Goal: Task Accomplishment & Management: Complete application form

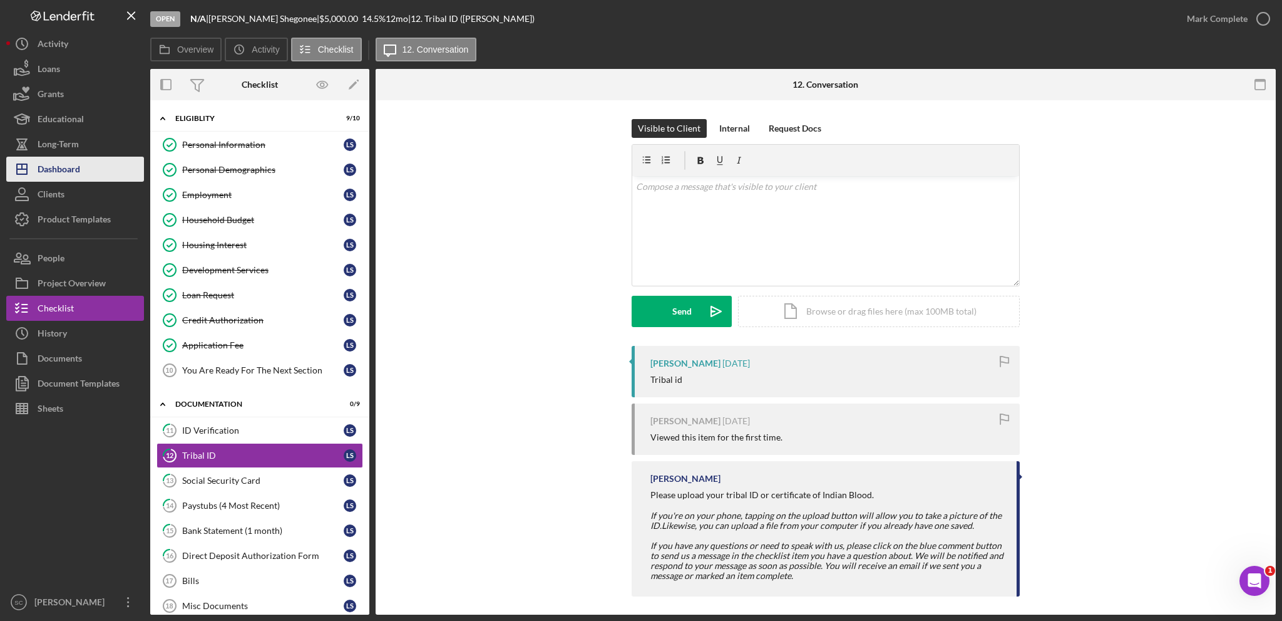
scroll to position [6, 0]
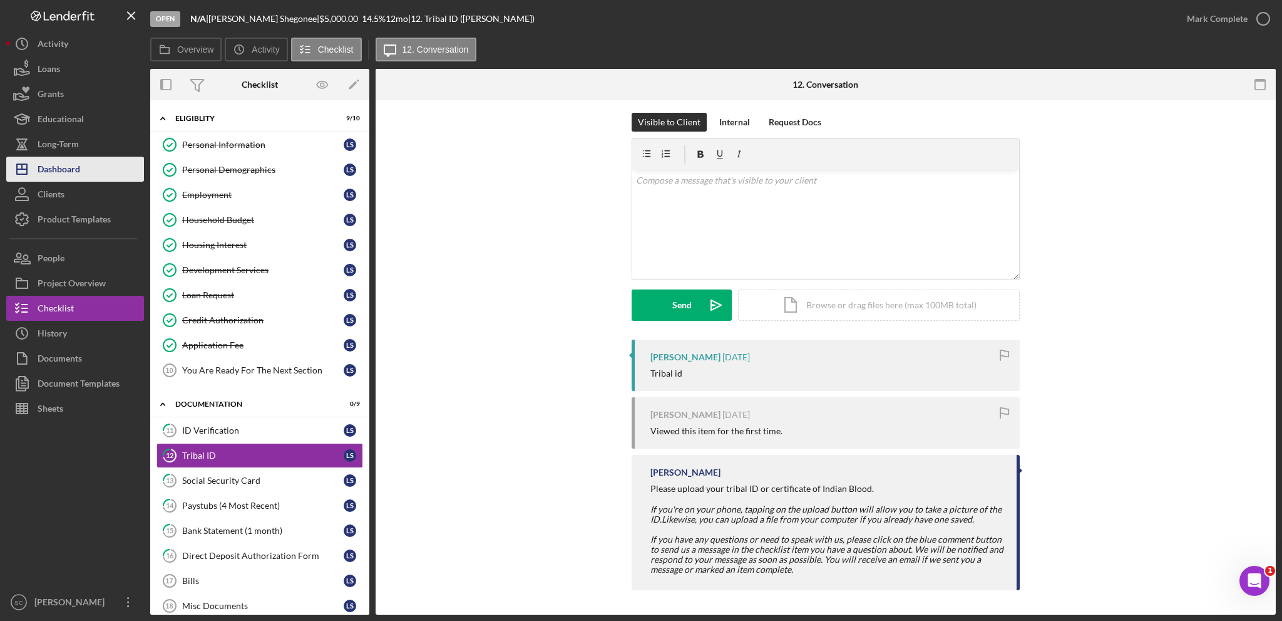
click at [78, 164] on div "Dashboard" at bounding box center [59, 171] width 43 height 28
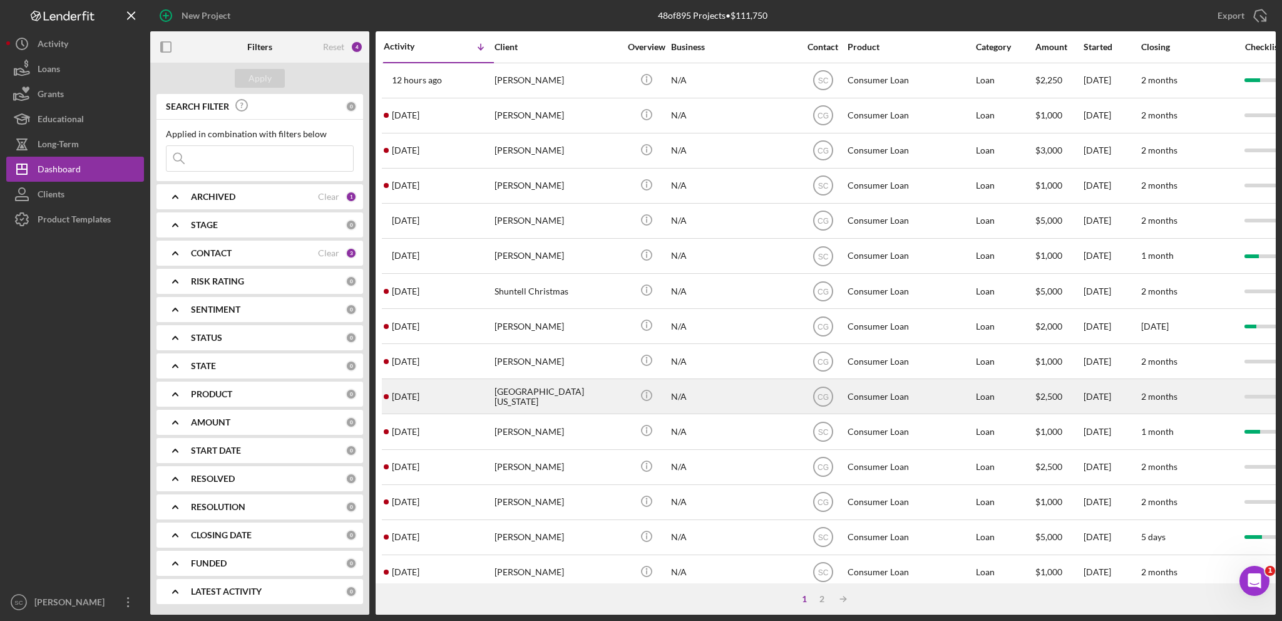
click at [534, 398] on div "[GEOGRAPHIC_DATA][US_STATE]" at bounding box center [557, 395] width 125 height 33
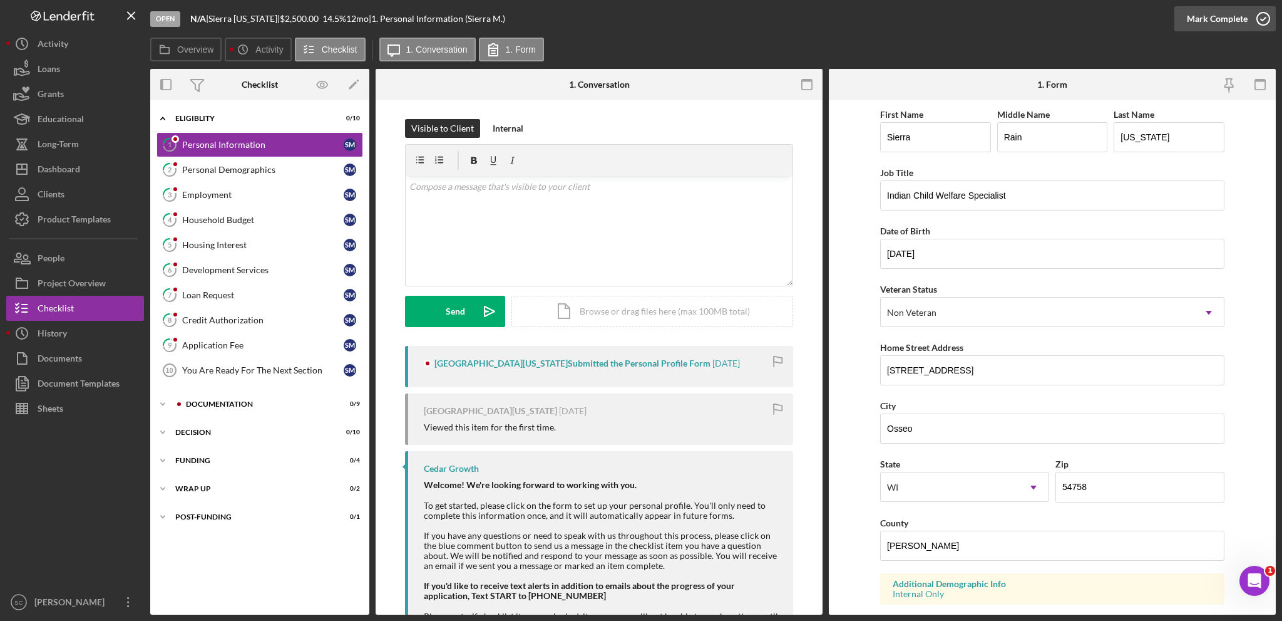
click at [1210, 21] on div "Mark Complete" at bounding box center [1217, 18] width 61 height 25
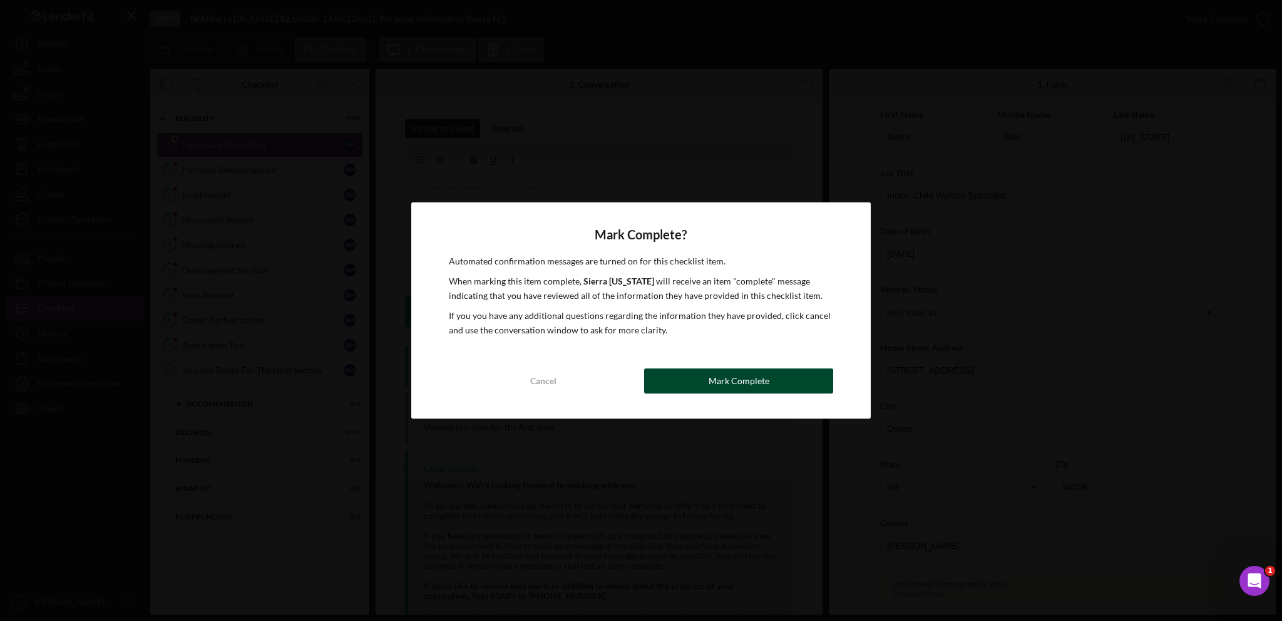
click at [786, 393] on button "Mark Complete" at bounding box center [738, 380] width 189 height 25
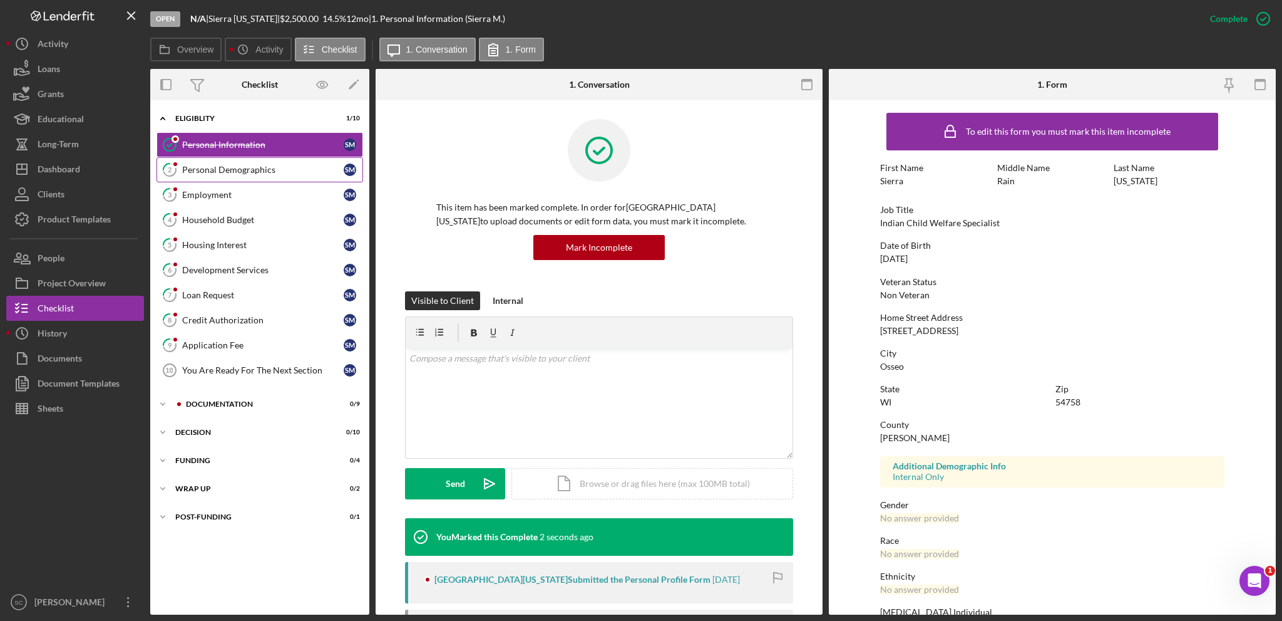
click at [259, 169] on div "Personal Demographics" at bounding box center [263, 170] width 162 height 10
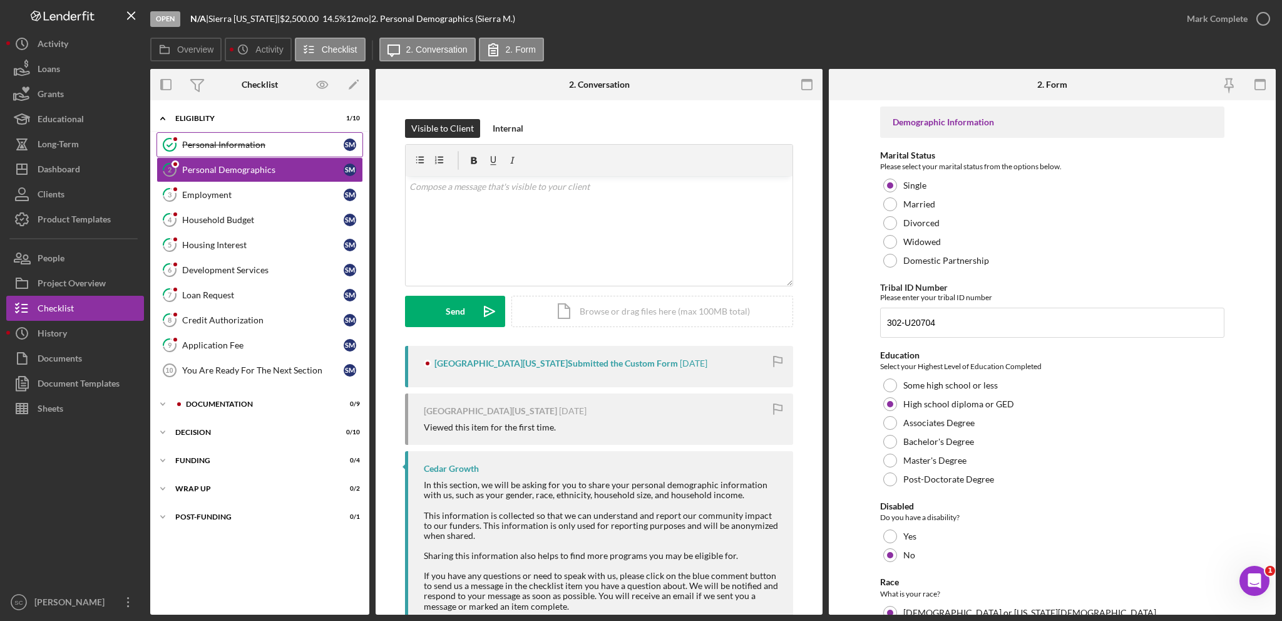
click at [263, 150] on link "Personal Information Personal Information S M" at bounding box center [260, 144] width 207 height 25
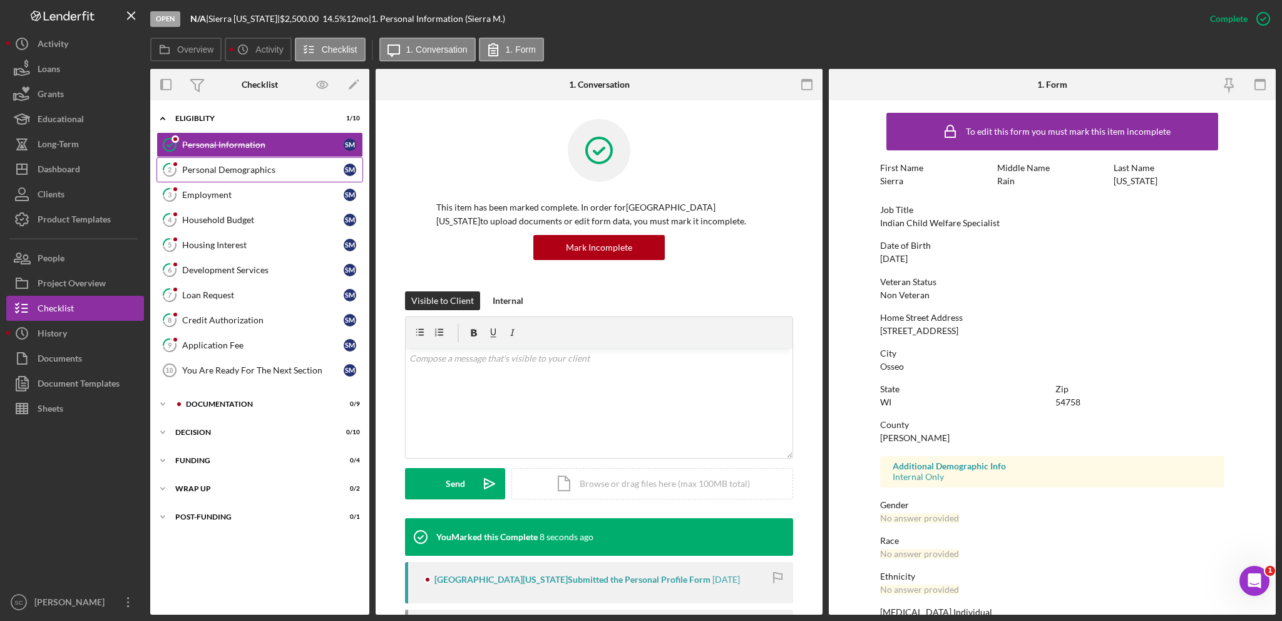
click at [241, 166] on div "Personal Demographics" at bounding box center [263, 170] width 162 height 10
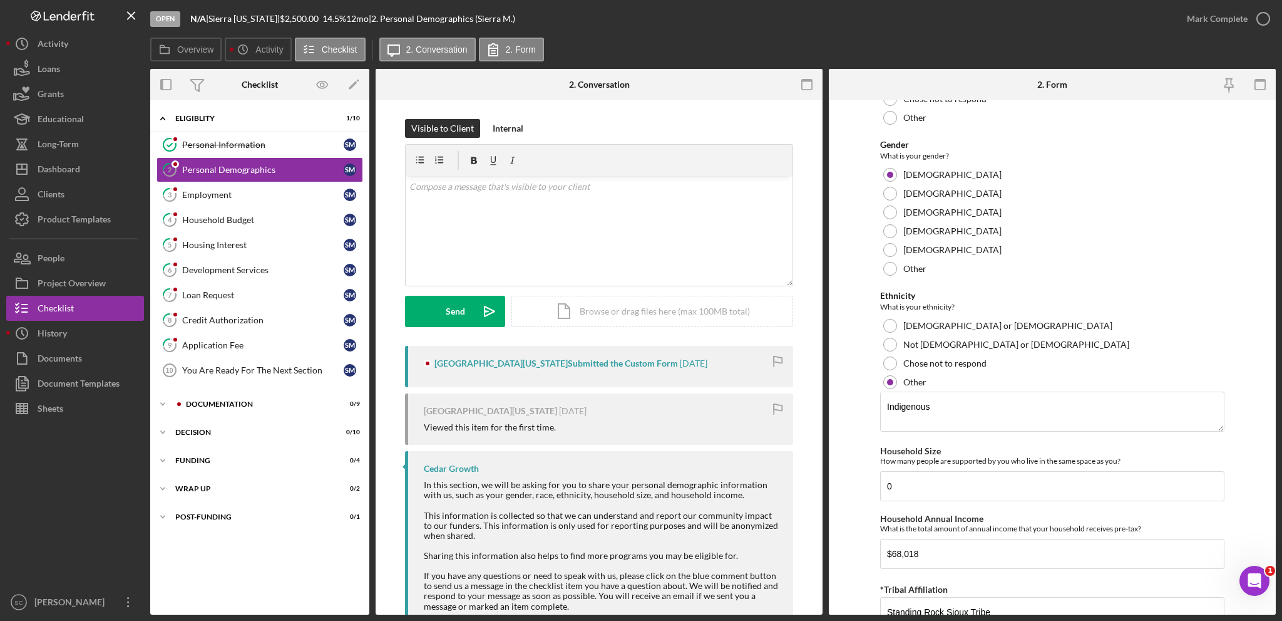
scroll to position [683, 0]
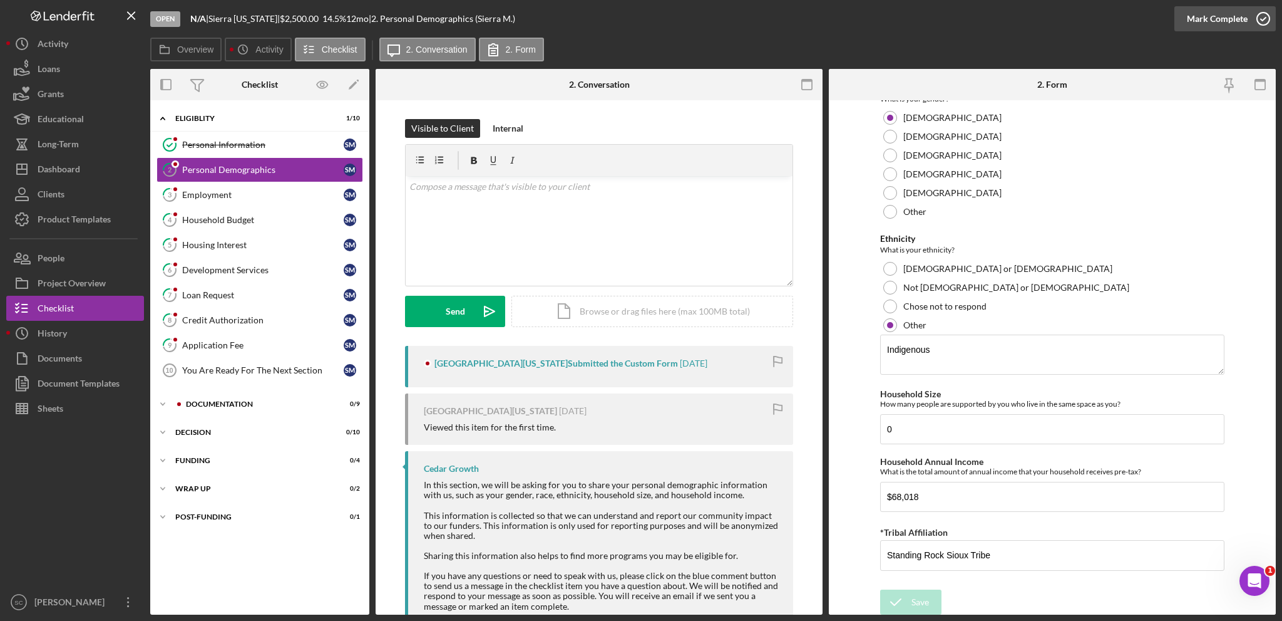
click at [1210, 17] on div "Mark Complete" at bounding box center [1217, 18] width 61 height 25
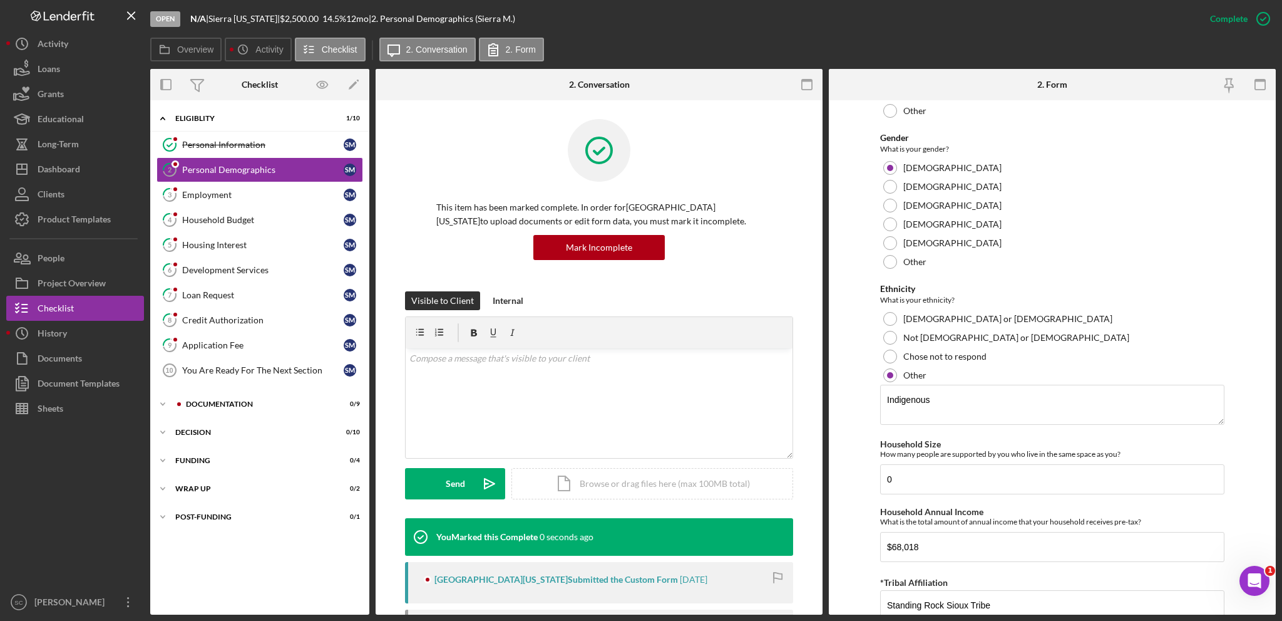
scroll to position [733, 0]
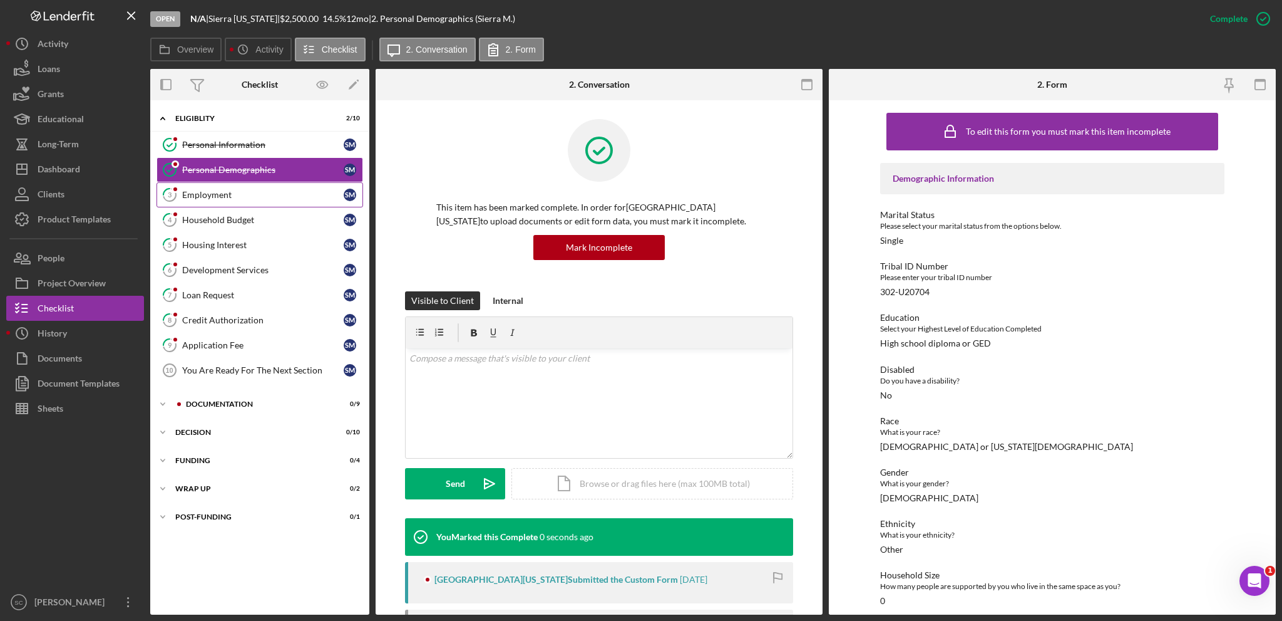
click at [223, 197] on div "Employment" at bounding box center [263, 195] width 162 height 10
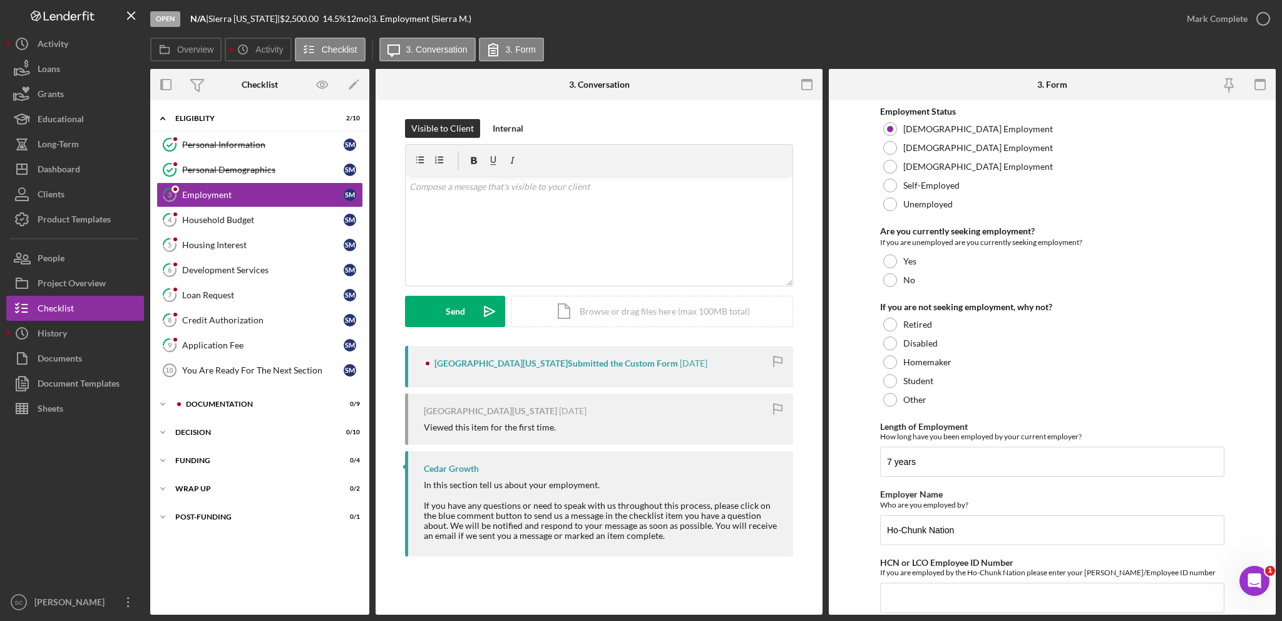
scroll to position [43, 0]
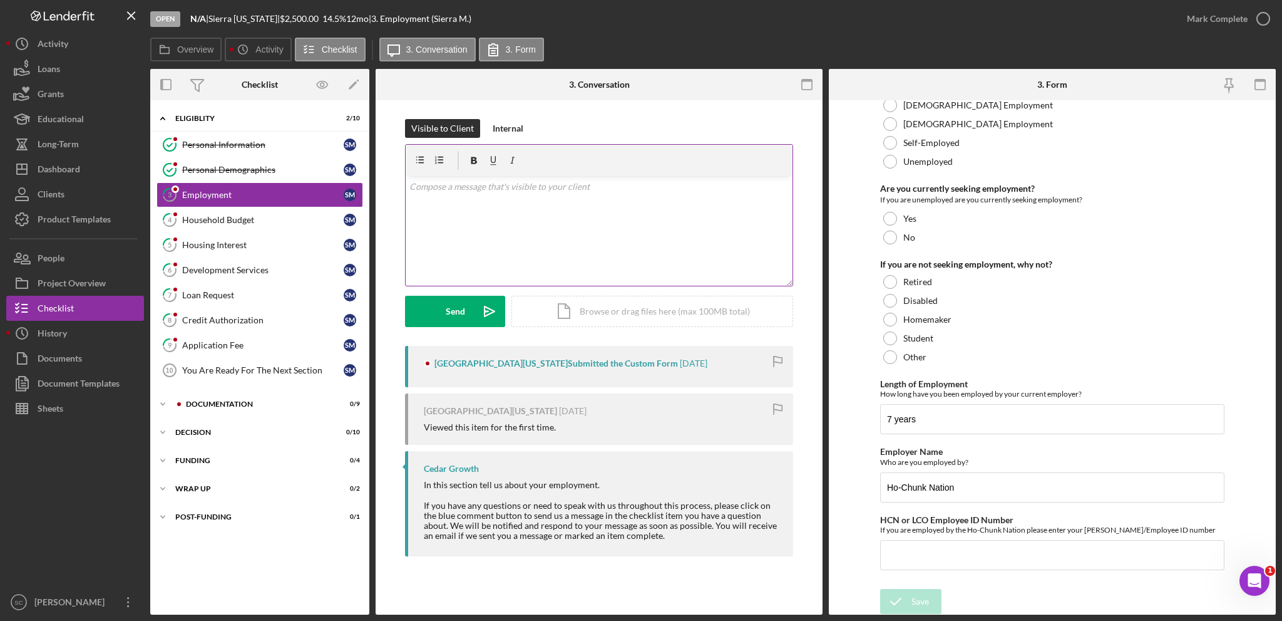
click at [586, 199] on div "v Color teal Color pink Remove color Add row above Add row below Add column bef…" at bounding box center [599, 231] width 387 height 110
click at [447, 321] on div "Send" at bounding box center [455, 311] width 19 height 31
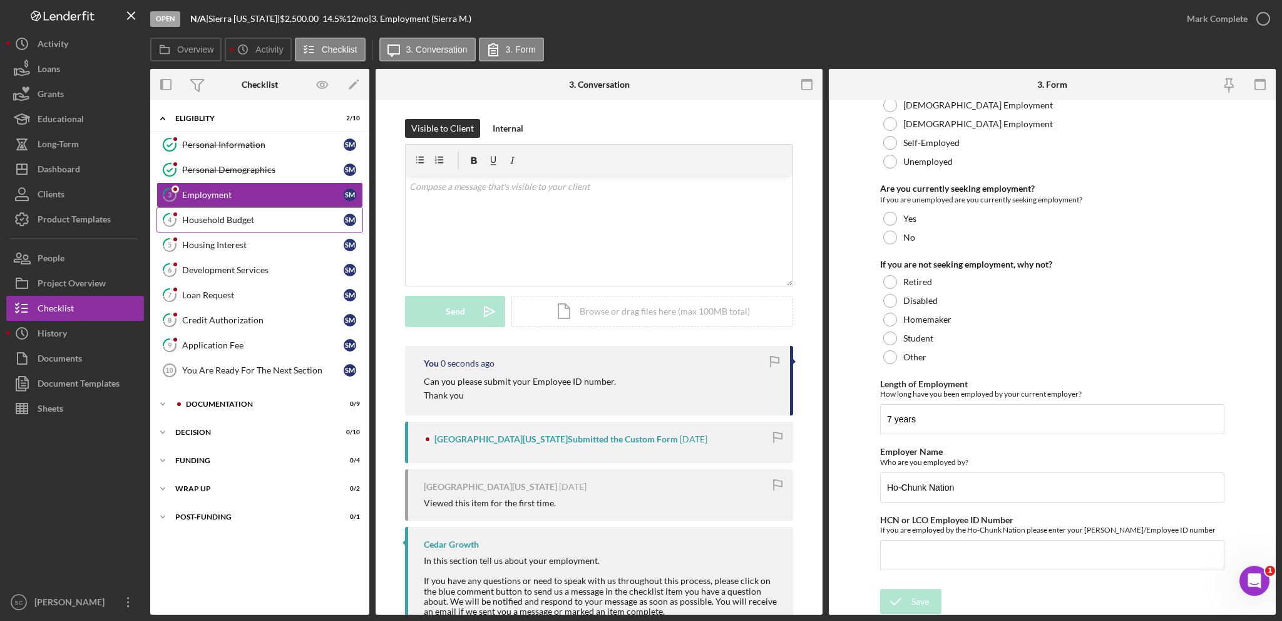
click at [237, 219] on div "Household Budget" at bounding box center [263, 220] width 162 height 10
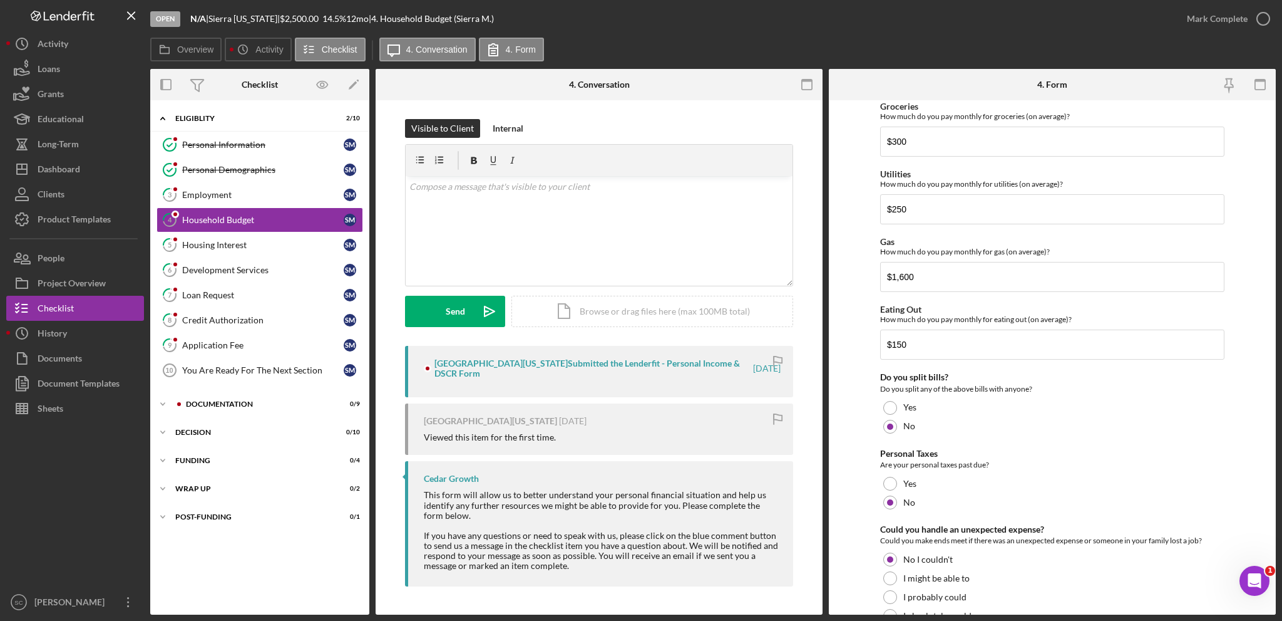
scroll to position [742, 0]
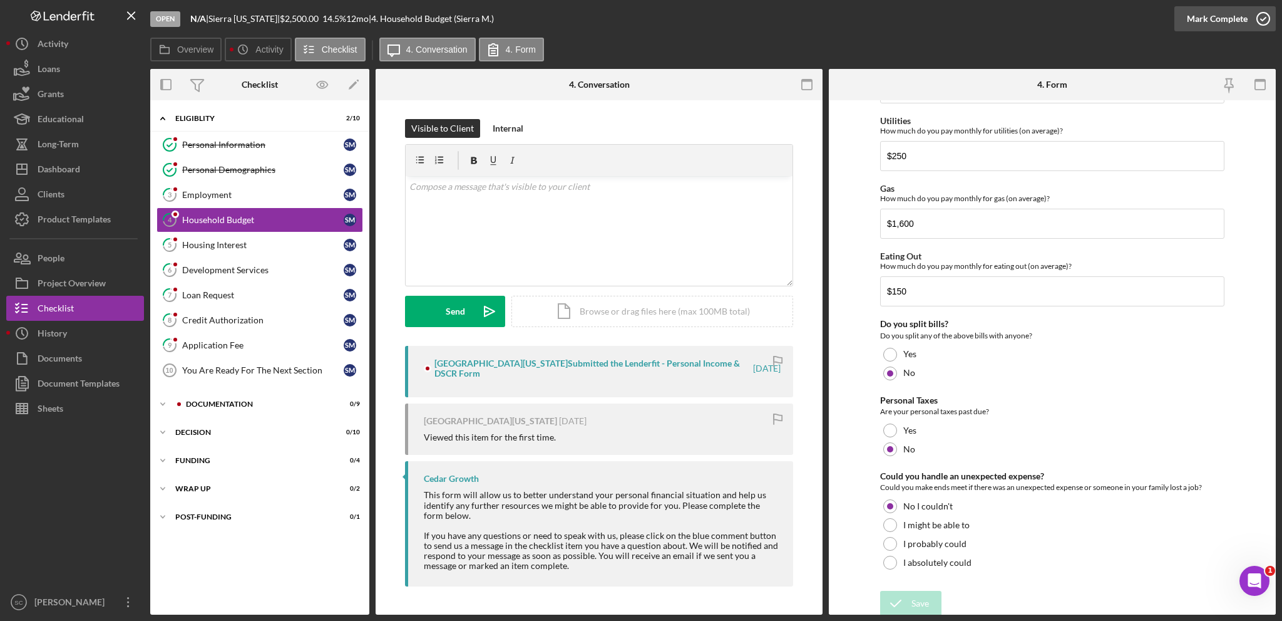
click at [1207, 19] on div "Mark Complete" at bounding box center [1217, 18] width 61 height 25
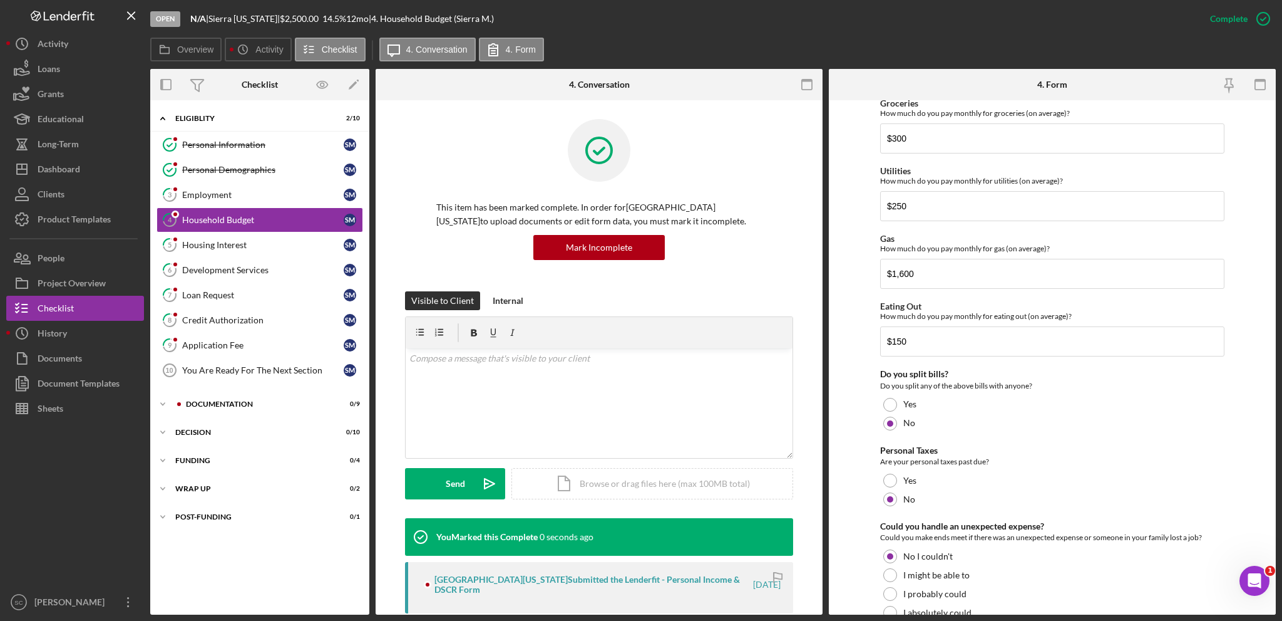
scroll to position [792, 0]
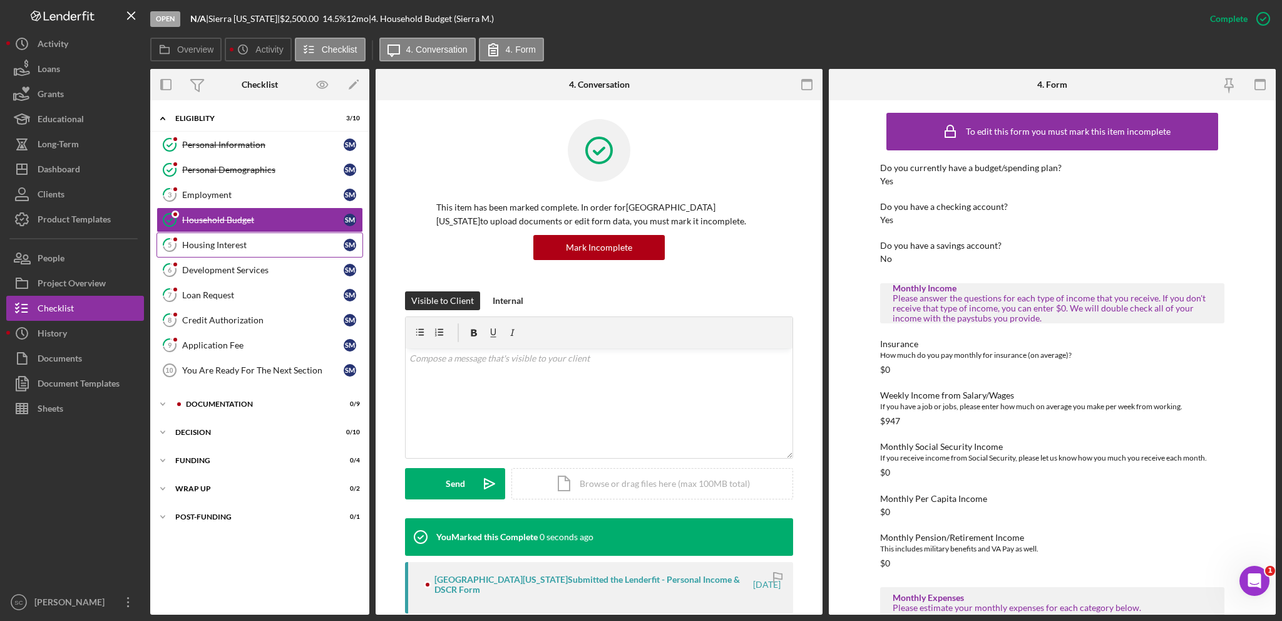
click at [243, 250] on link "5 Housing Interest S M" at bounding box center [260, 244] width 207 height 25
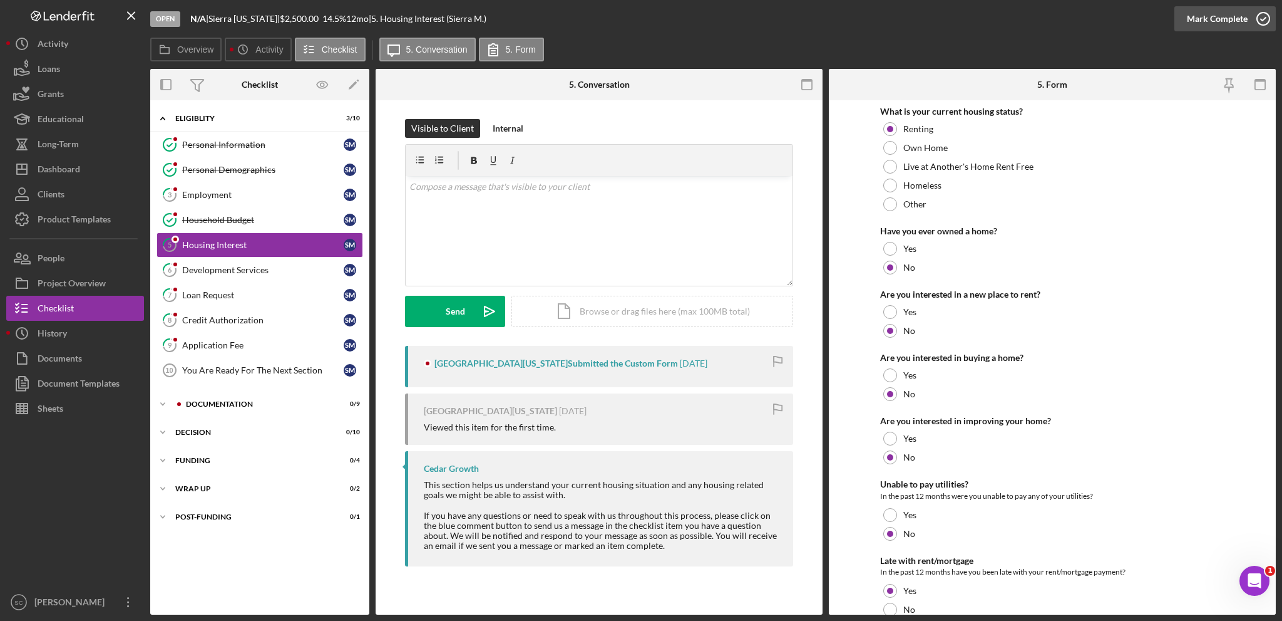
click at [1218, 20] on div "Mark Complete" at bounding box center [1217, 18] width 61 height 25
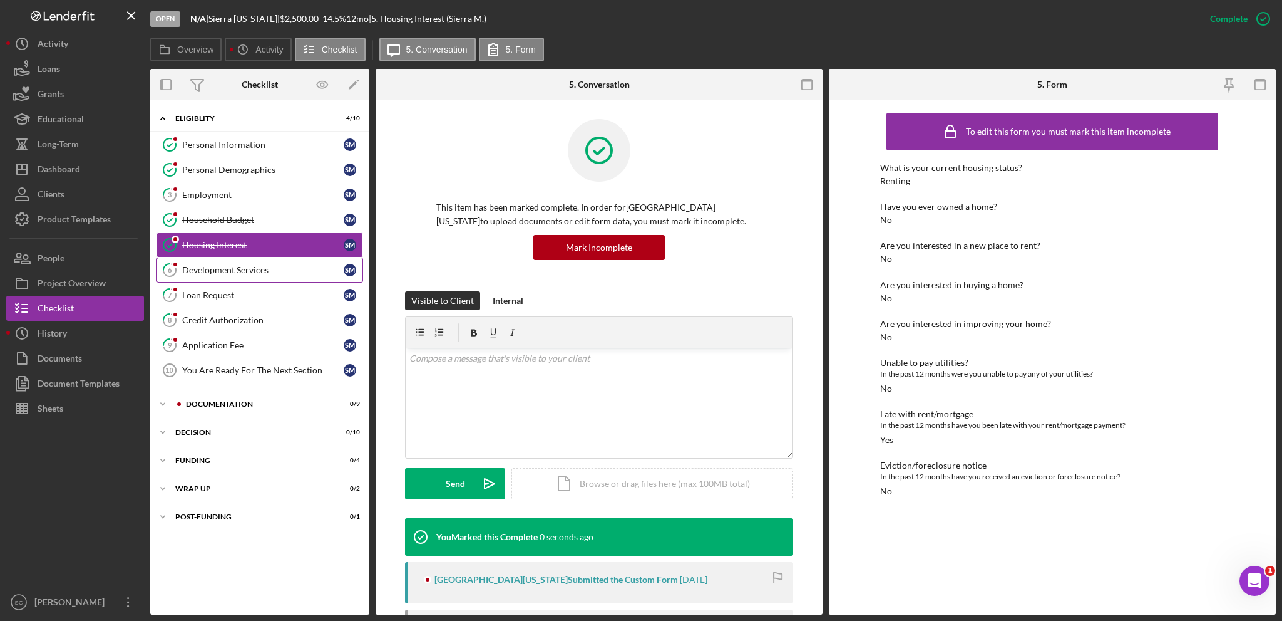
click at [225, 275] on link "6 Development Services S M" at bounding box center [260, 269] width 207 height 25
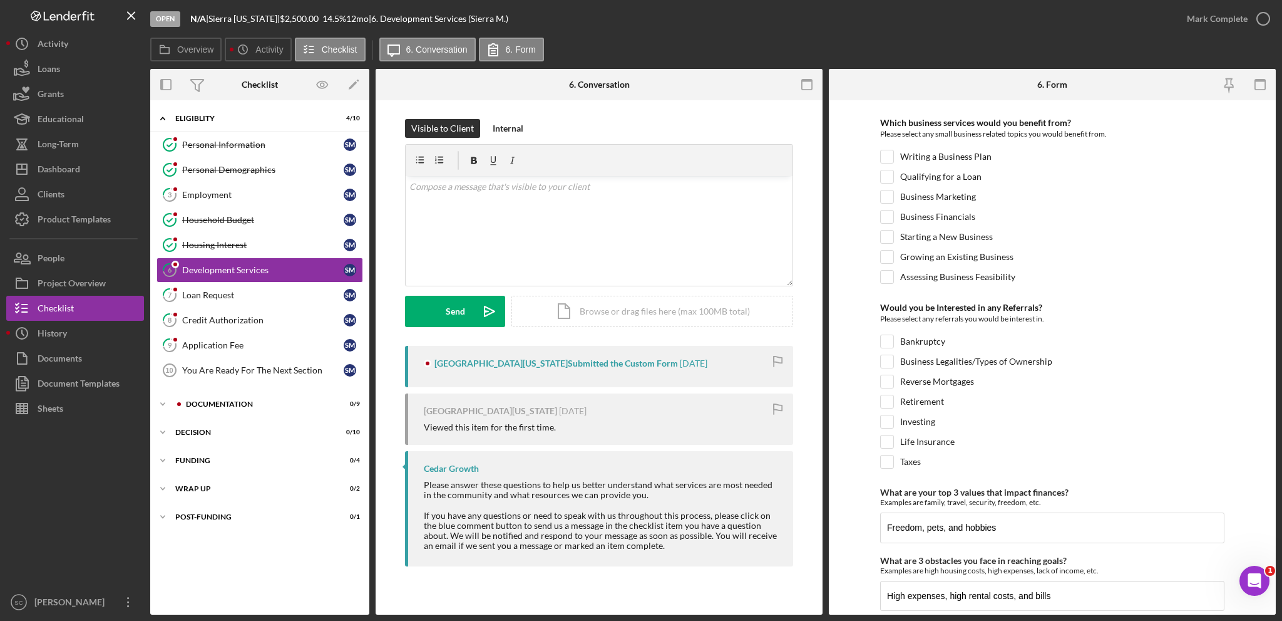
scroll to position [471, 0]
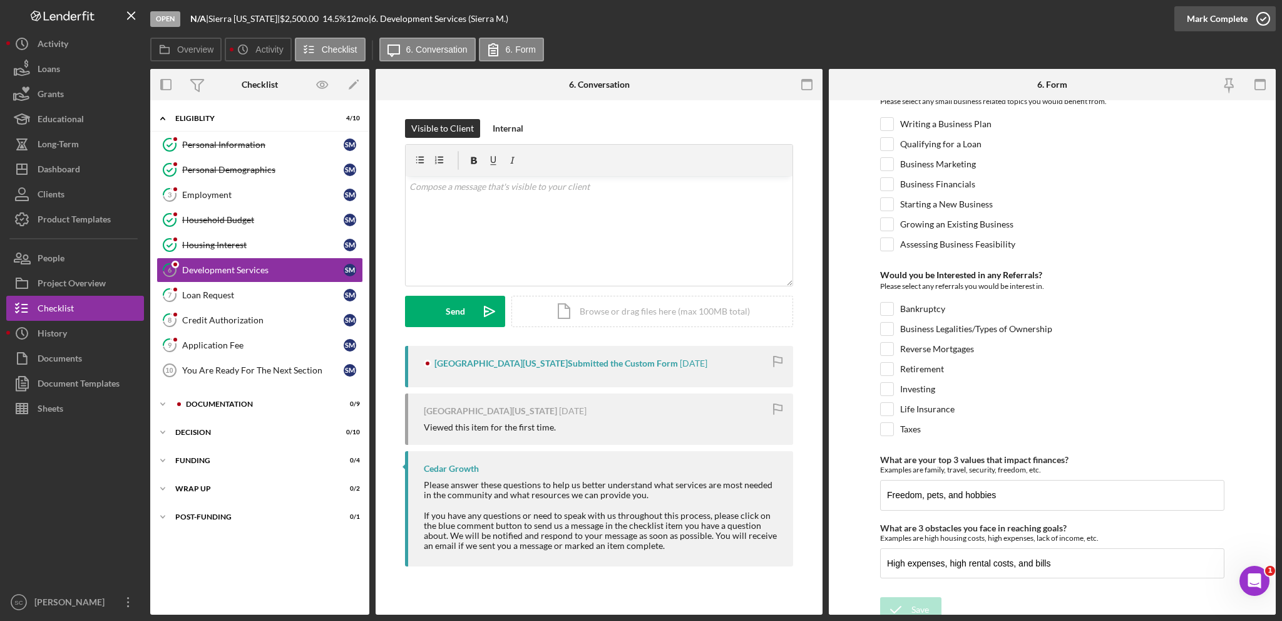
click at [1189, 23] on div "Mark Complete" at bounding box center [1217, 18] width 61 height 25
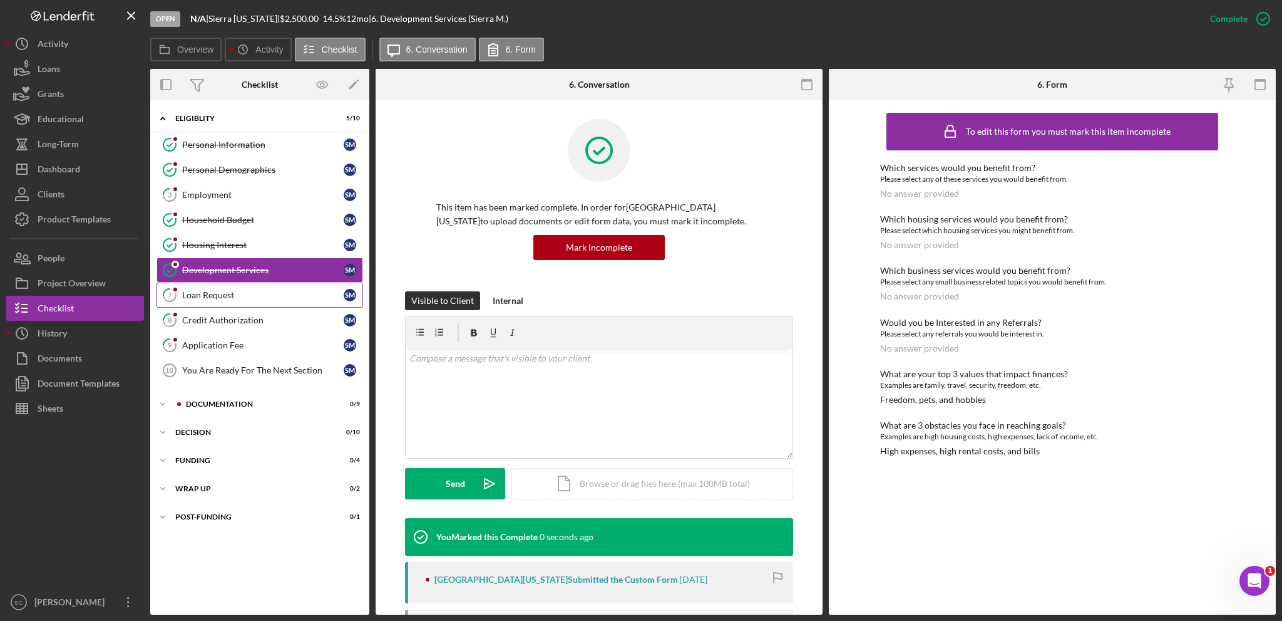
click at [214, 297] on div "Loan Request" at bounding box center [263, 295] width 162 height 10
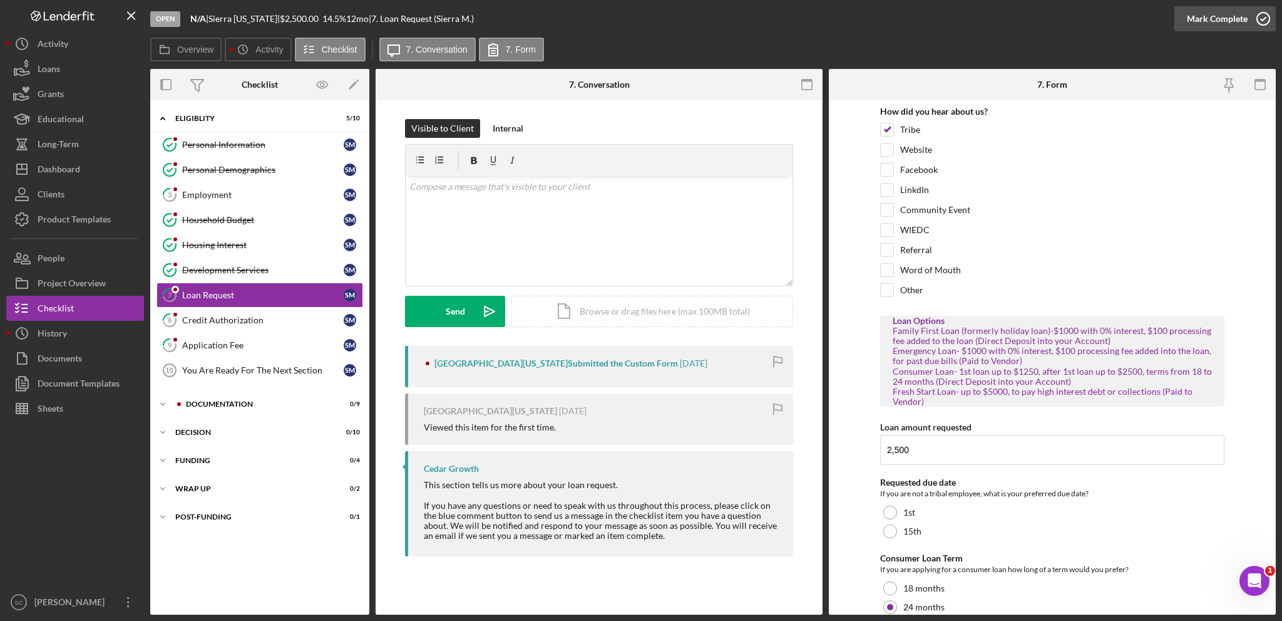
click at [1193, 14] on div "Mark Complete" at bounding box center [1217, 18] width 61 height 25
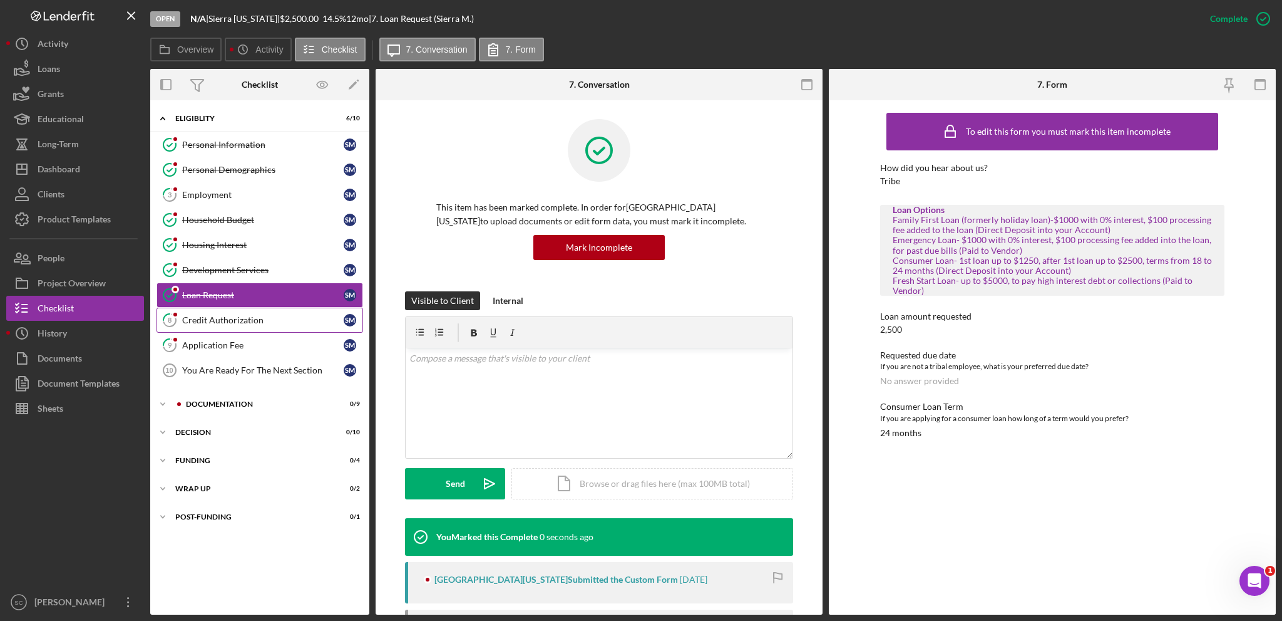
click at [207, 317] on div "Credit Authorization" at bounding box center [263, 320] width 162 height 10
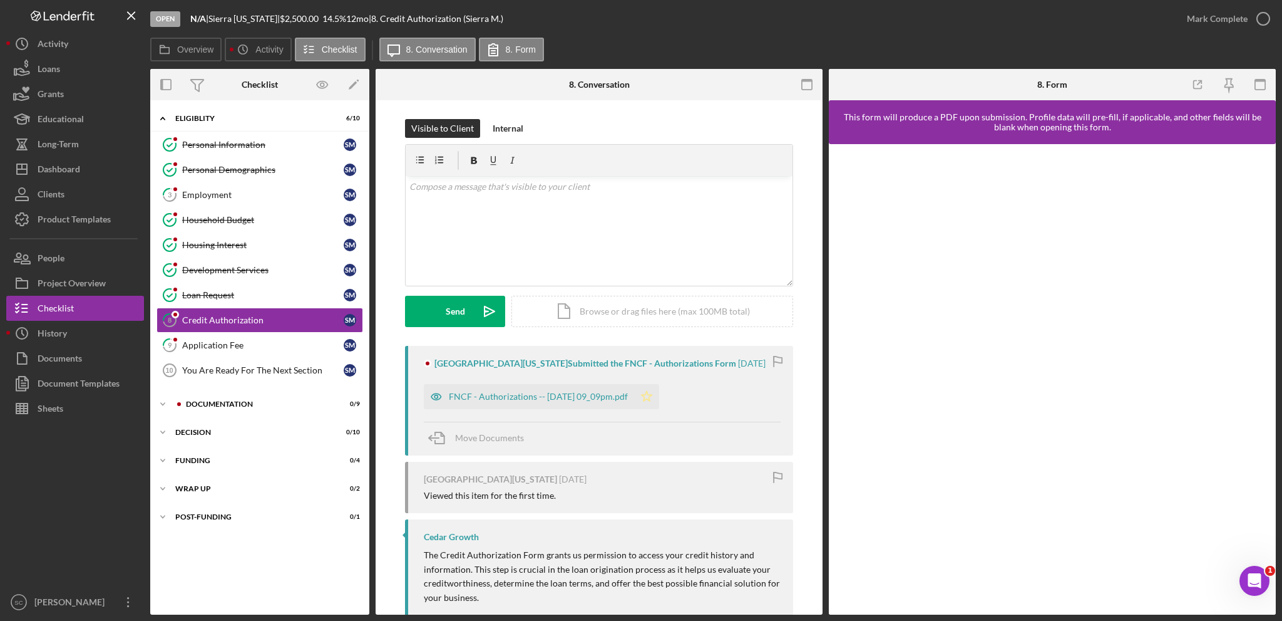
click at [659, 393] on icon "Icon/Star" at bounding box center [646, 396] width 25 height 25
click at [1197, 16] on div "Mark Complete" at bounding box center [1217, 18] width 61 height 25
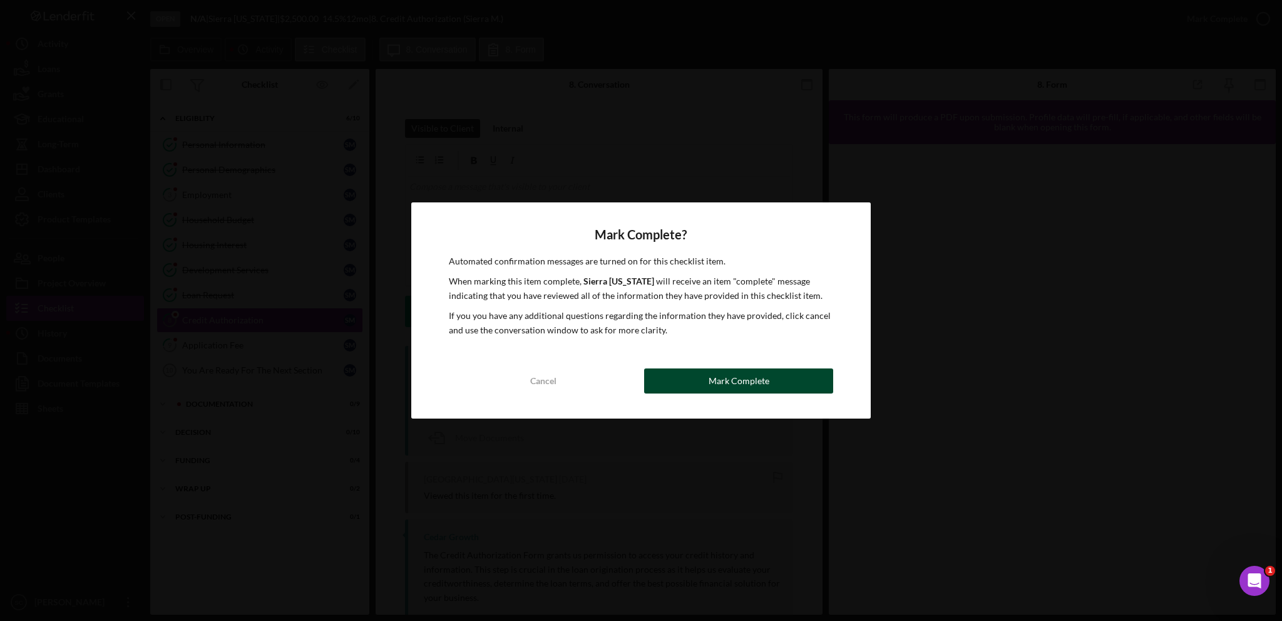
click at [672, 375] on button "Mark Complete" at bounding box center [738, 380] width 189 height 25
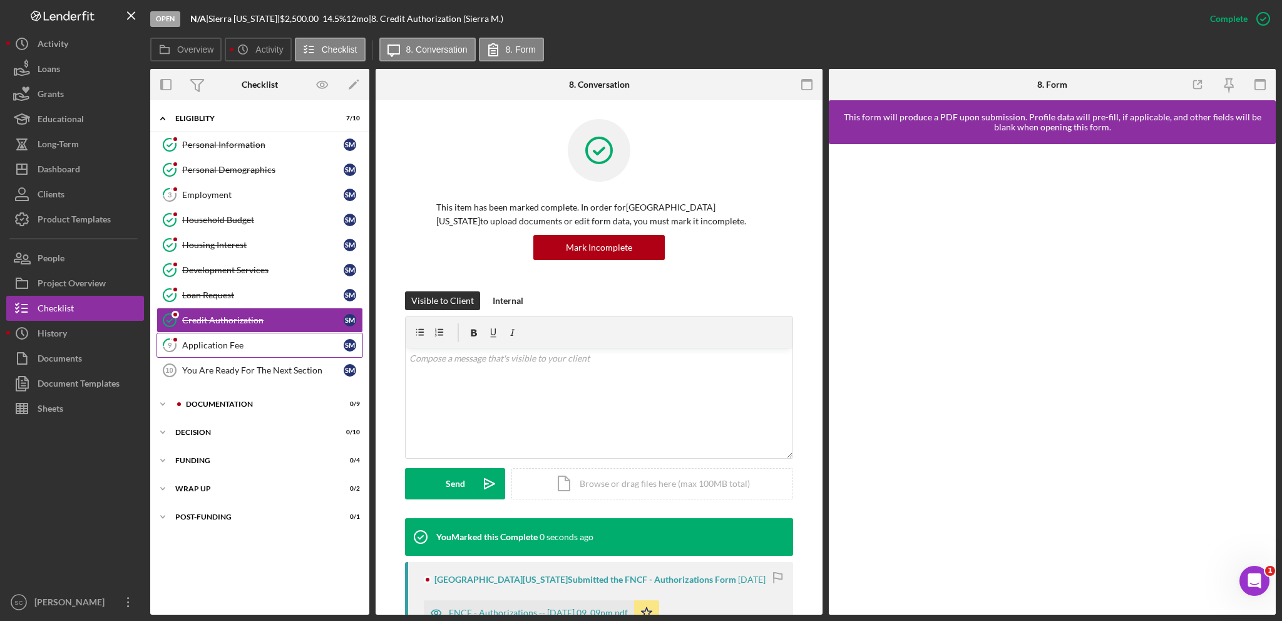
click at [218, 340] on div "Application Fee" at bounding box center [263, 345] width 162 height 10
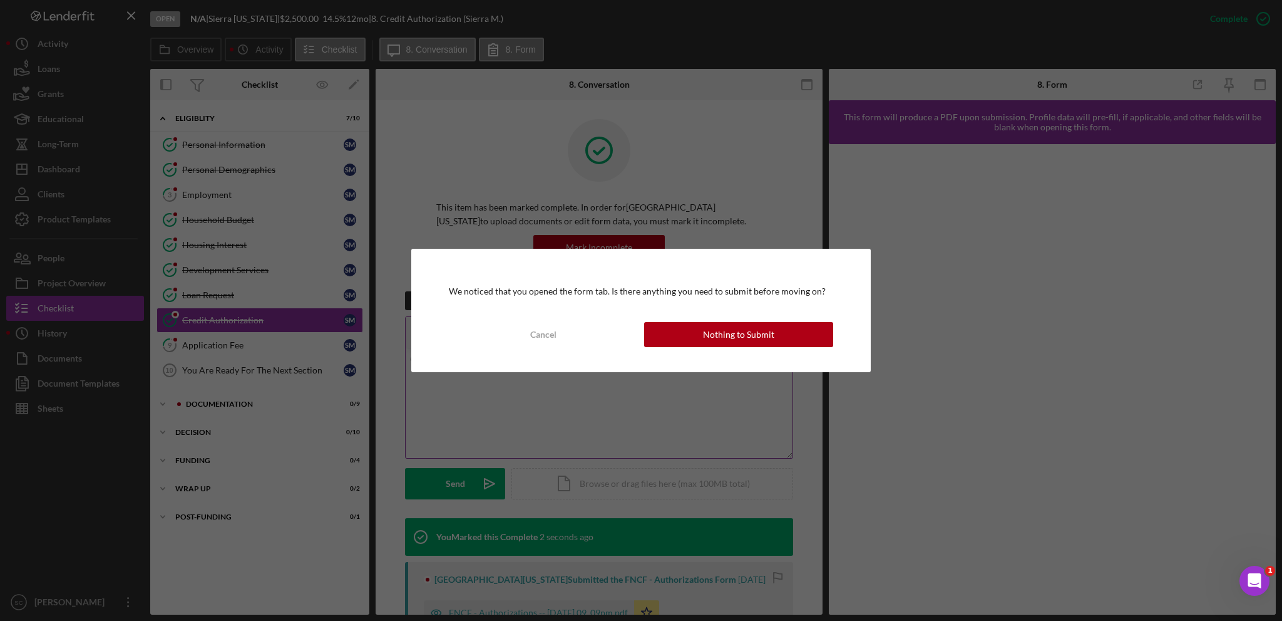
click at [765, 341] on div "Nothing to Submit" at bounding box center [738, 334] width 71 height 25
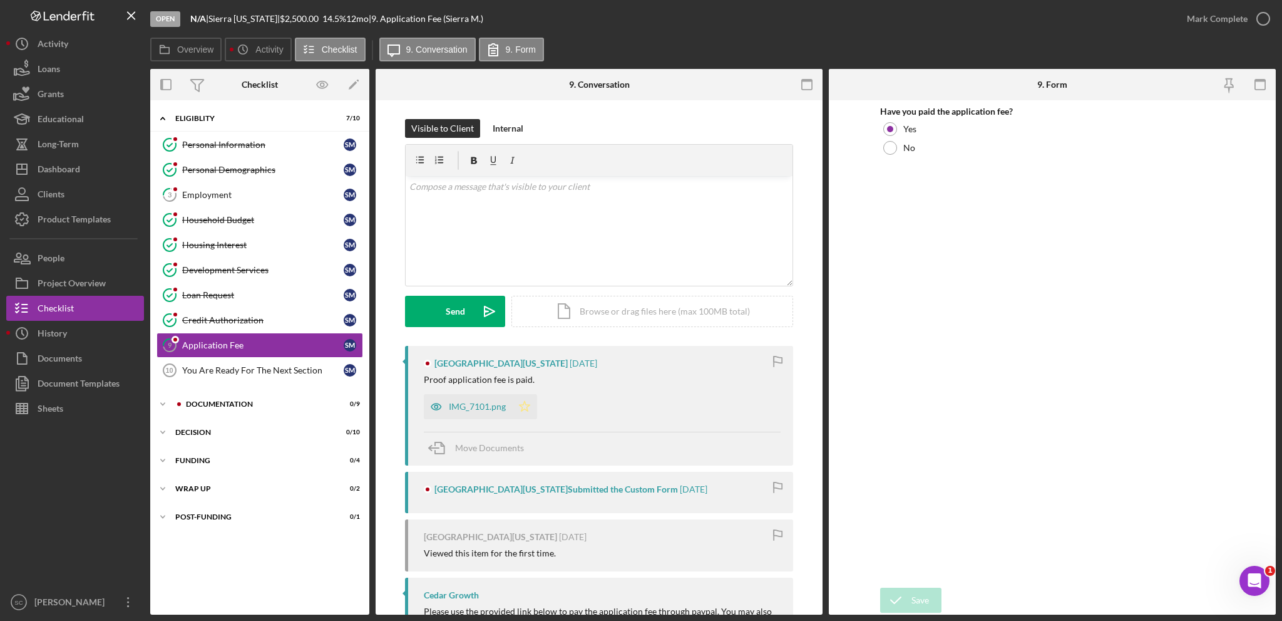
click at [530, 404] on icon "Icon/Star" at bounding box center [524, 406] width 25 height 25
click at [471, 400] on div "IMG_7101.png" at bounding box center [468, 406] width 88 height 25
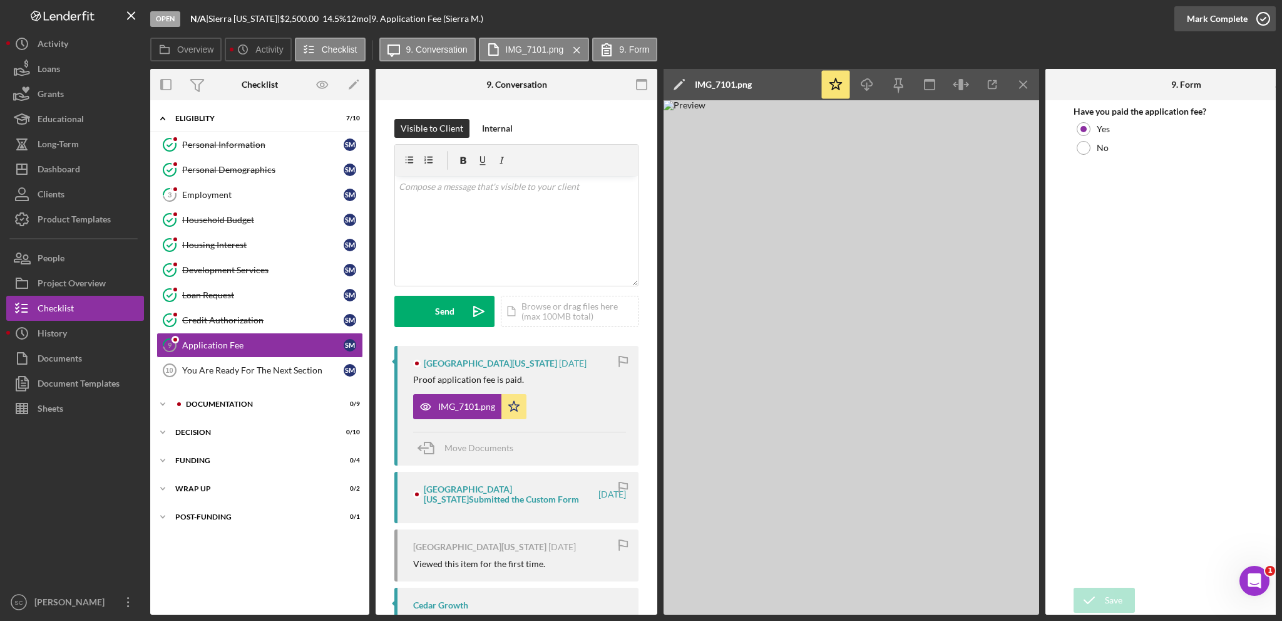
click at [1197, 21] on div "Mark Complete" at bounding box center [1217, 18] width 61 height 25
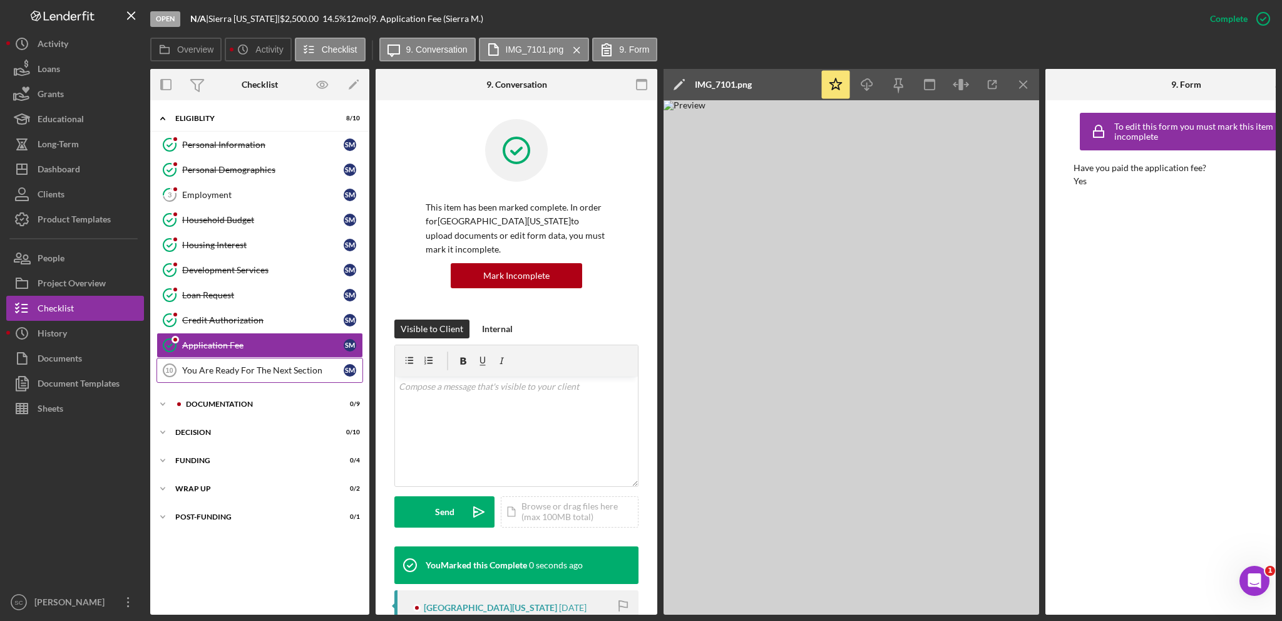
click at [239, 366] on div "You Are Ready For The Next Section" at bounding box center [263, 370] width 162 height 10
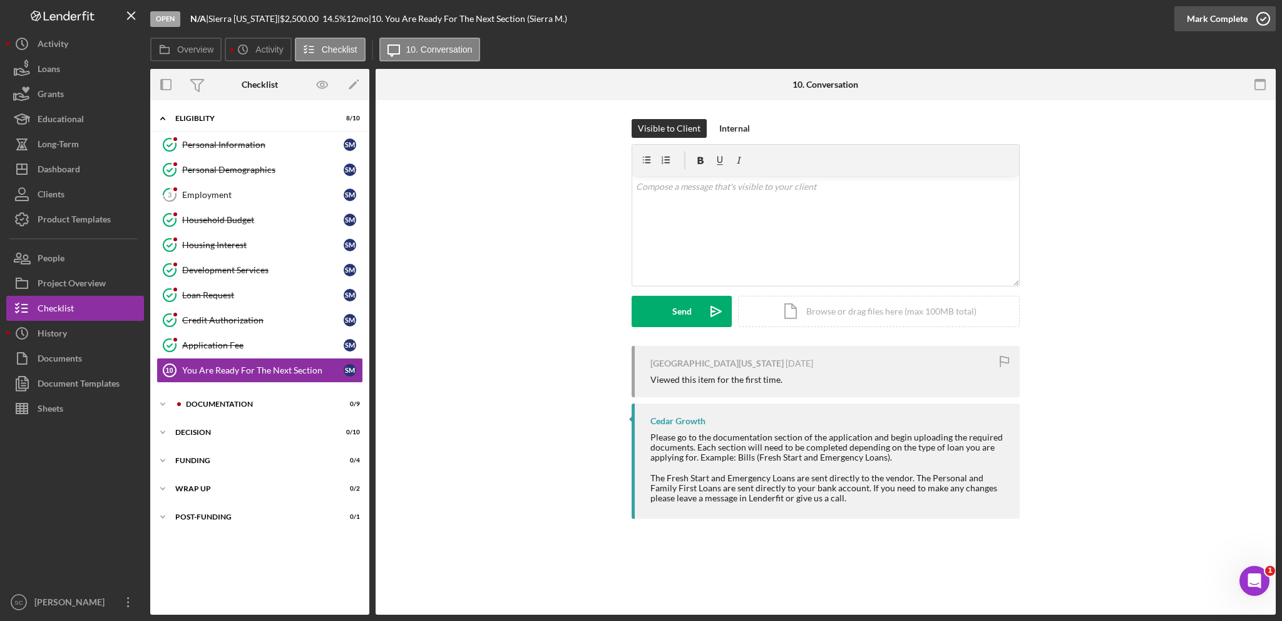
click at [1192, 19] on div "Mark Complete" at bounding box center [1217, 18] width 61 height 25
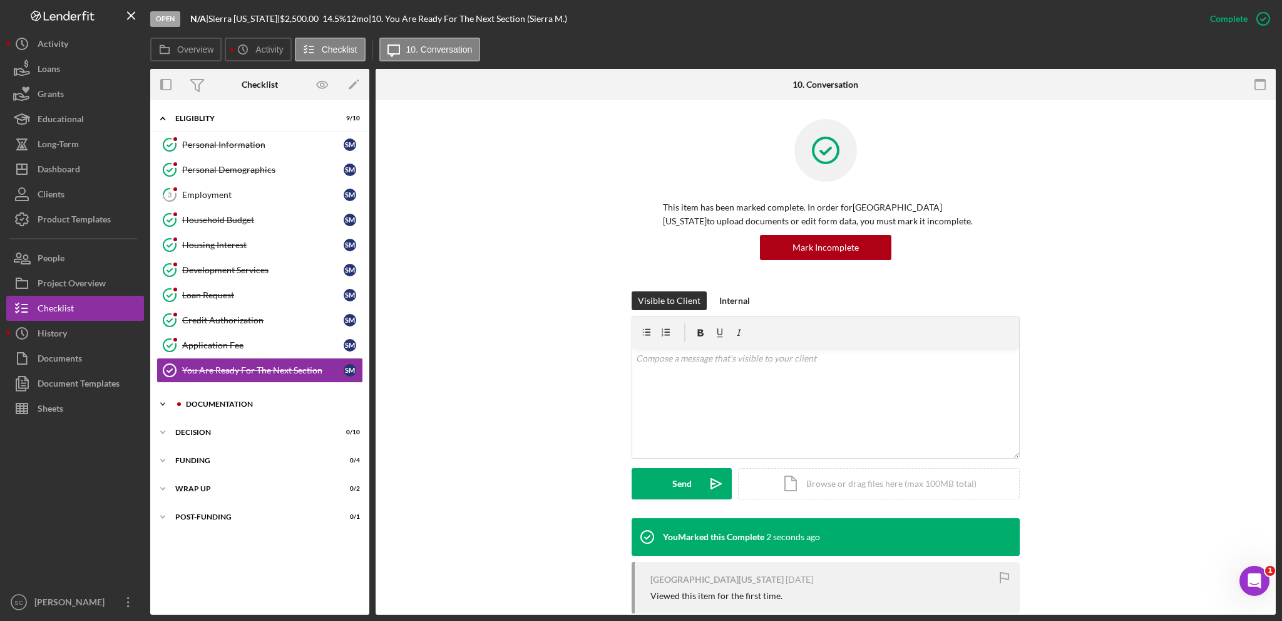
click at [160, 403] on icon "Icon/Expander" at bounding box center [162, 403] width 25 height 25
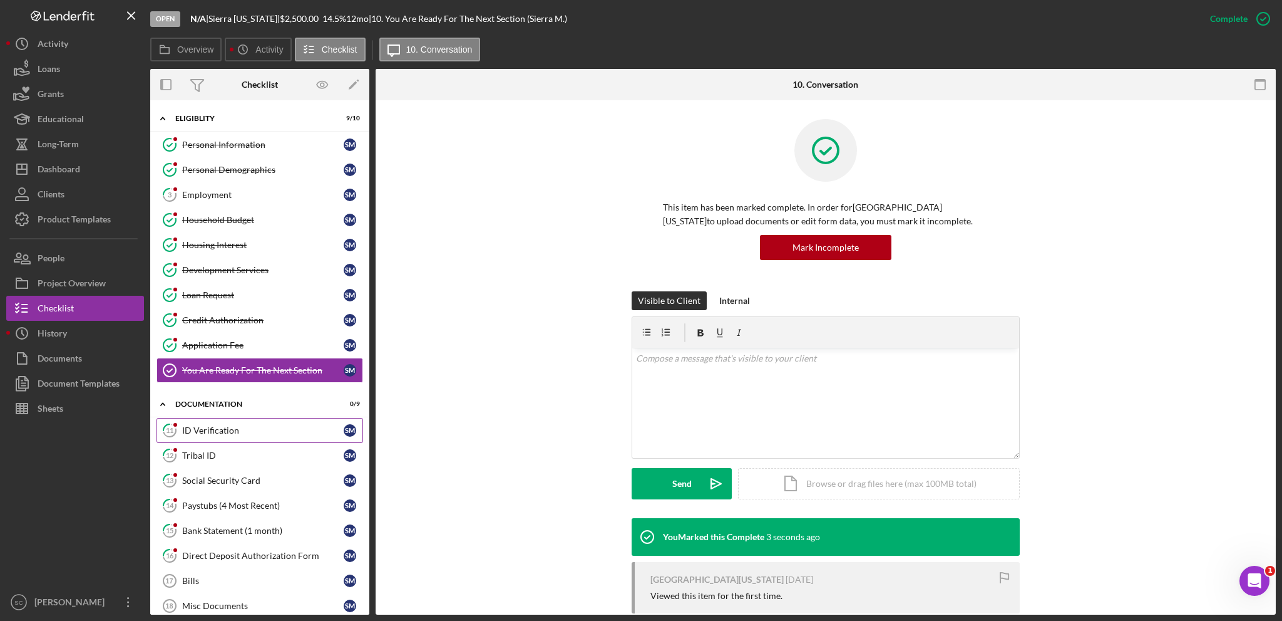
click at [222, 427] on div "ID Verification" at bounding box center [263, 430] width 162 height 10
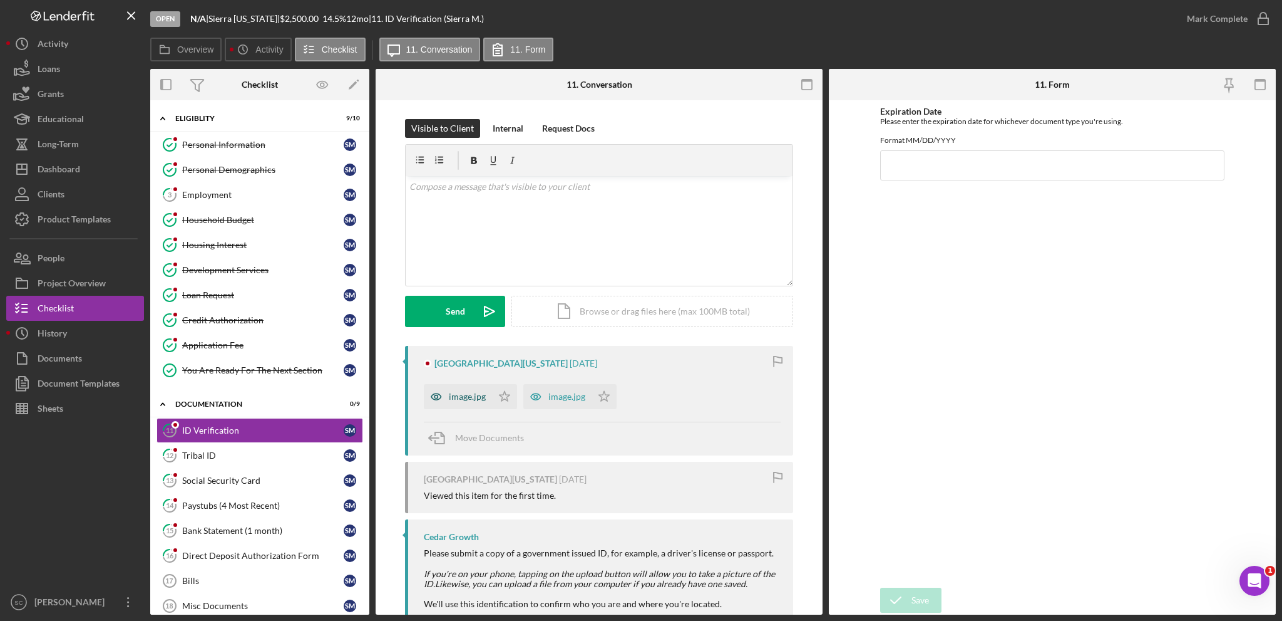
click at [454, 392] on div "image.jpg" at bounding box center [467, 396] width 37 height 10
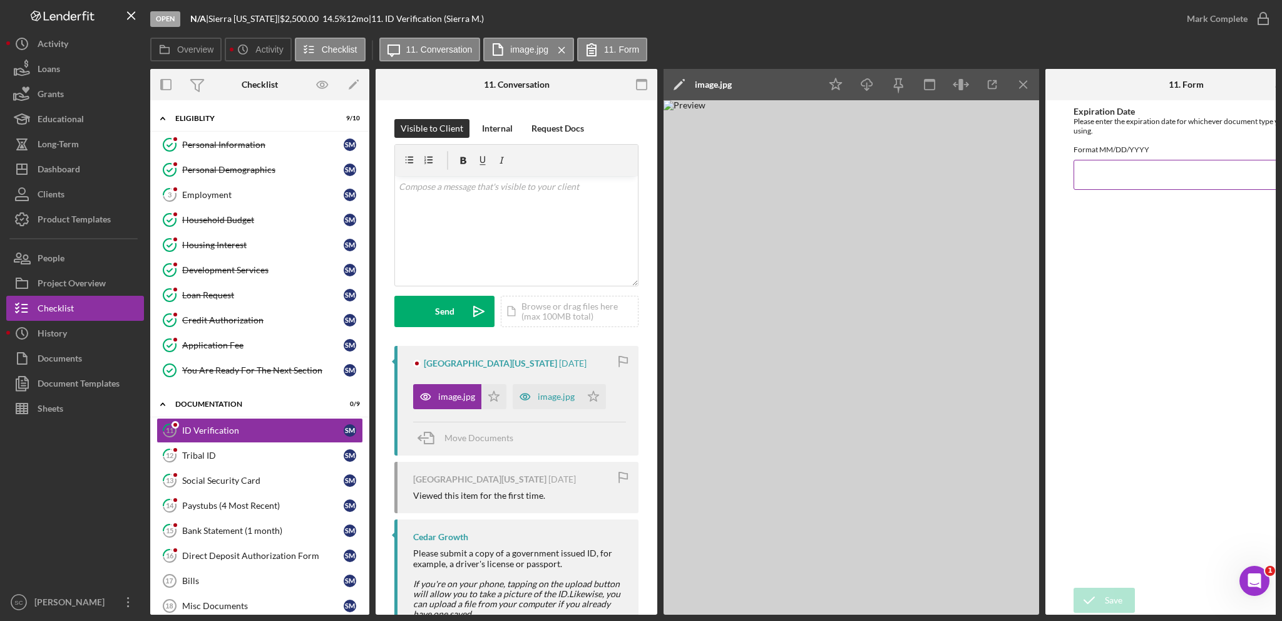
click at [1110, 177] on input "Expiration Date" at bounding box center [1186, 175] width 225 height 30
type input "[DATE]"
click at [1102, 599] on icon "submit" at bounding box center [1089, 599] width 31 height 31
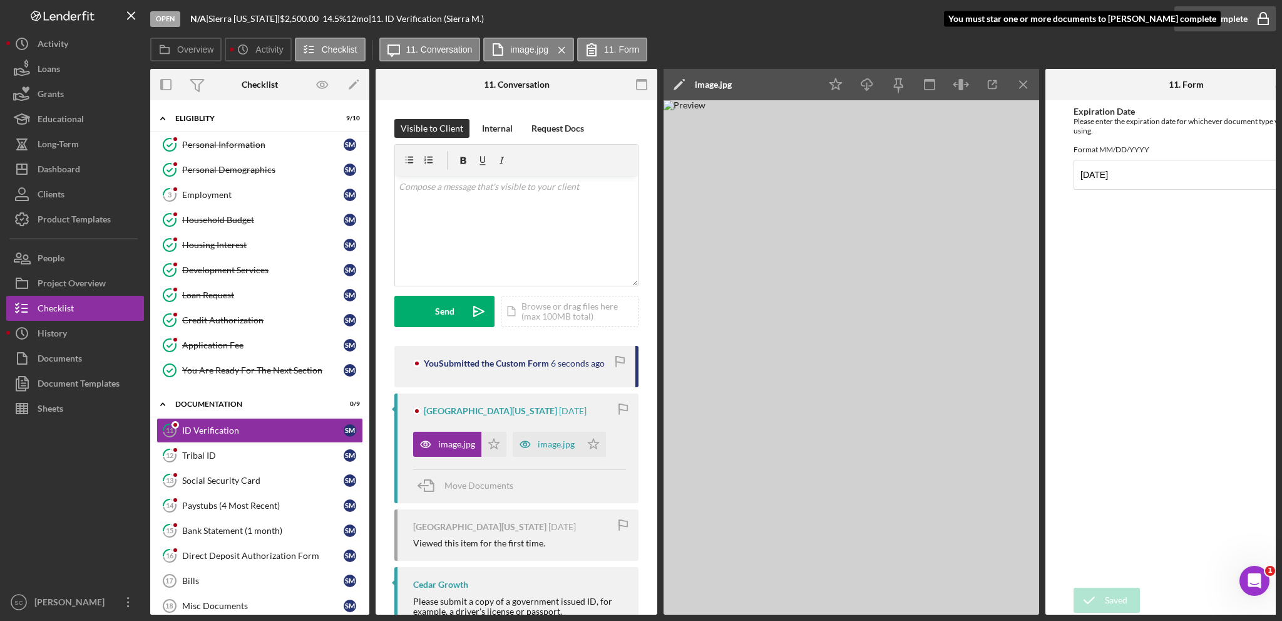
click at [1212, 19] on div "Mark Complete" at bounding box center [1217, 18] width 61 height 25
click at [490, 442] on polygon "button" at bounding box center [494, 443] width 11 height 10
click at [588, 447] on icon "Icon/Star" at bounding box center [593, 443] width 25 height 25
click at [1207, 22] on div "Mark Complete" at bounding box center [1217, 18] width 61 height 25
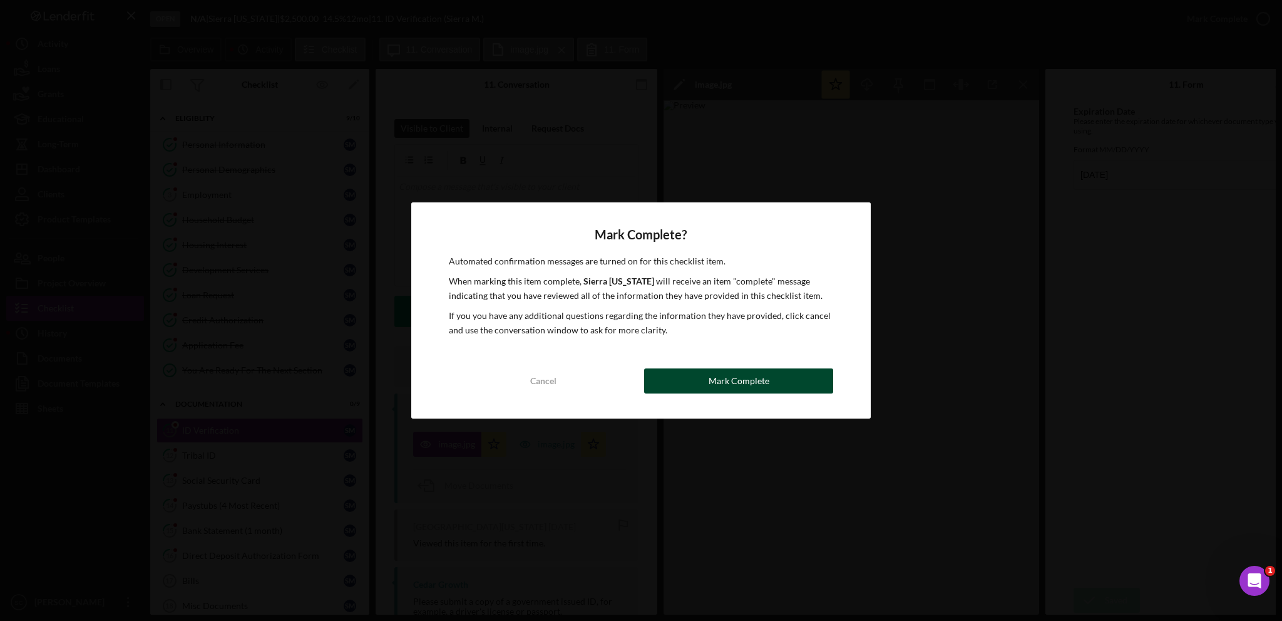
click at [721, 383] on div "Mark Complete" at bounding box center [739, 380] width 61 height 25
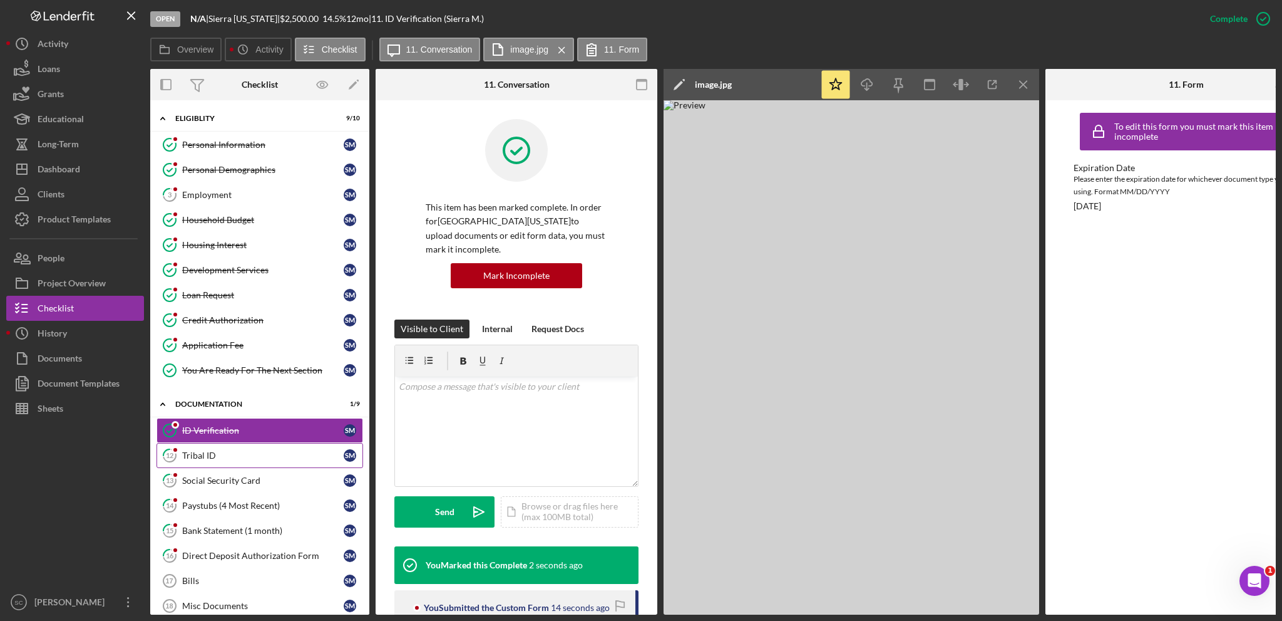
click at [187, 443] on link "12 Tribal ID S M" at bounding box center [260, 455] width 207 height 25
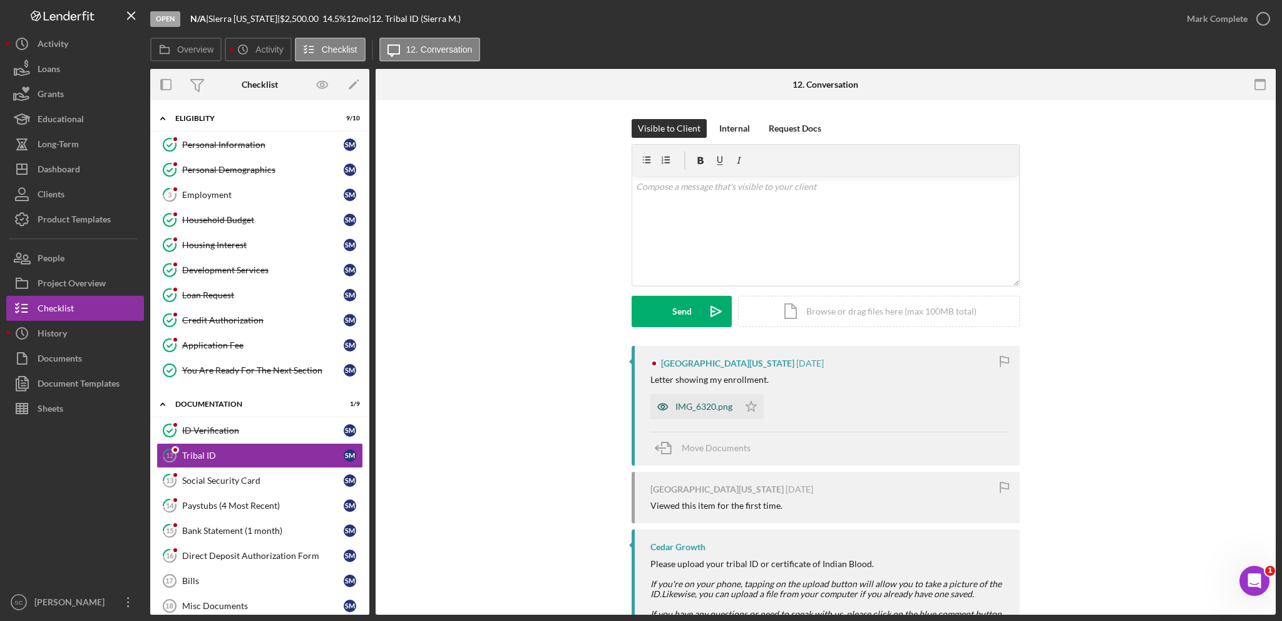
click at [693, 404] on div "IMG_6320.png" at bounding box center [704, 406] width 57 height 10
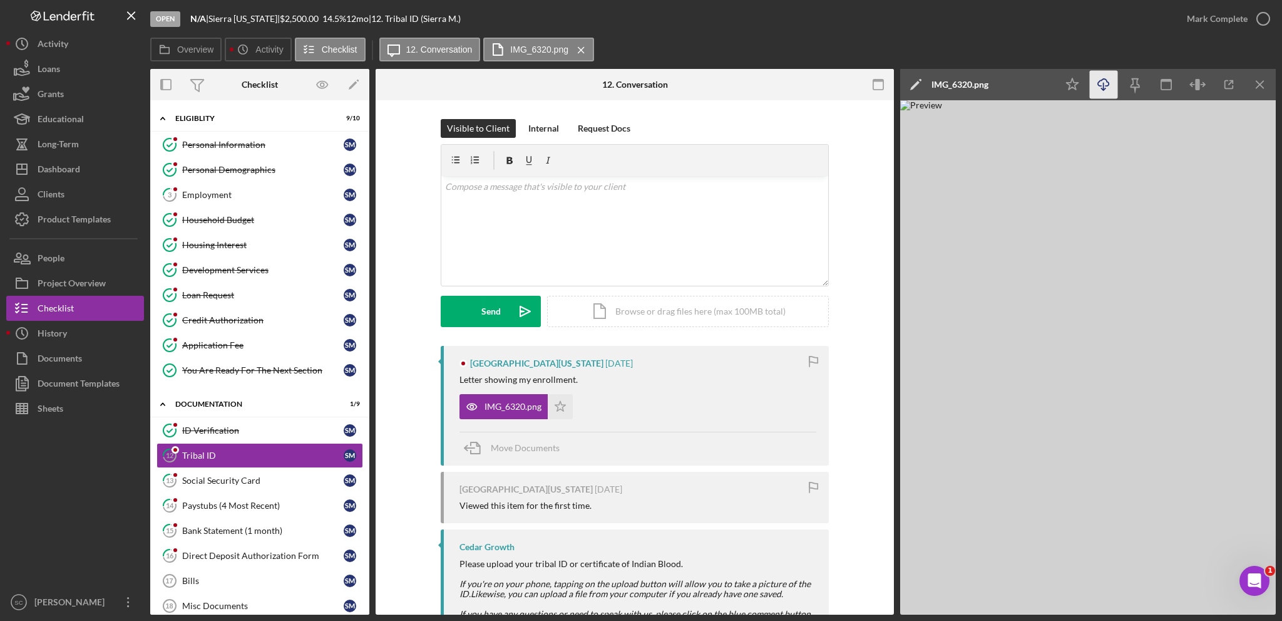
click at [1110, 87] on icon "Icon/Download" at bounding box center [1104, 85] width 28 height 28
click at [561, 413] on icon "Icon/Star" at bounding box center [560, 406] width 25 height 25
click at [1202, 24] on div "Mark Complete" at bounding box center [1217, 18] width 61 height 25
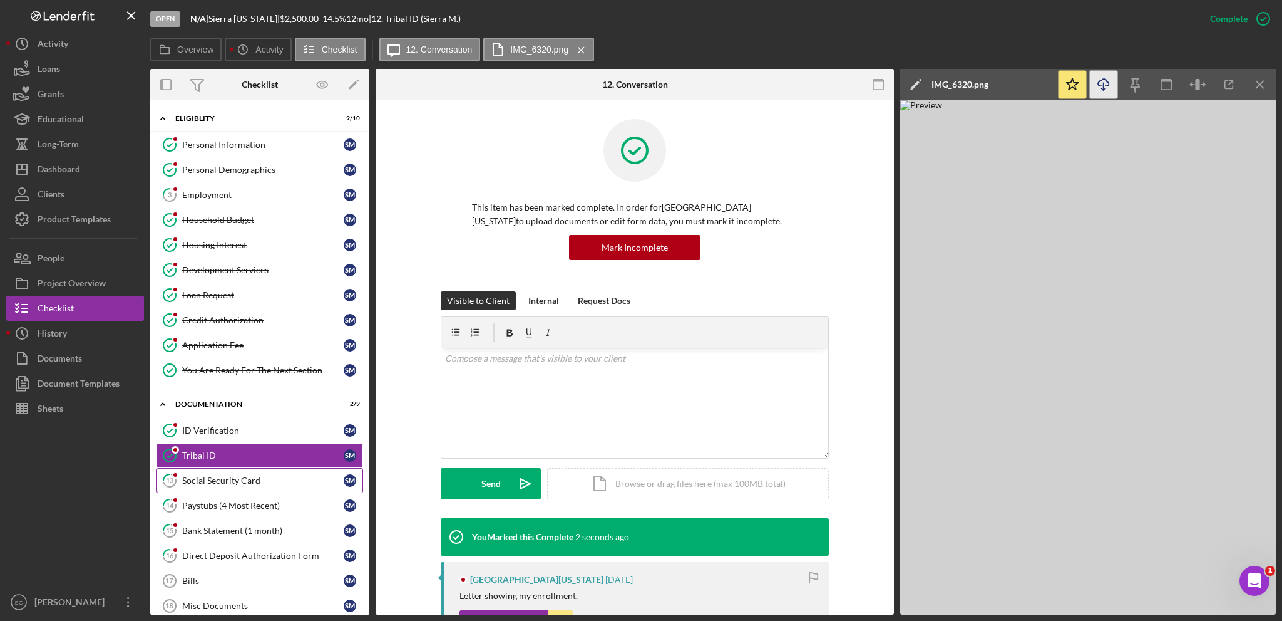
click at [202, 475] on div "Social Security Card" at bounding box center [263, 480] width 162 height 10
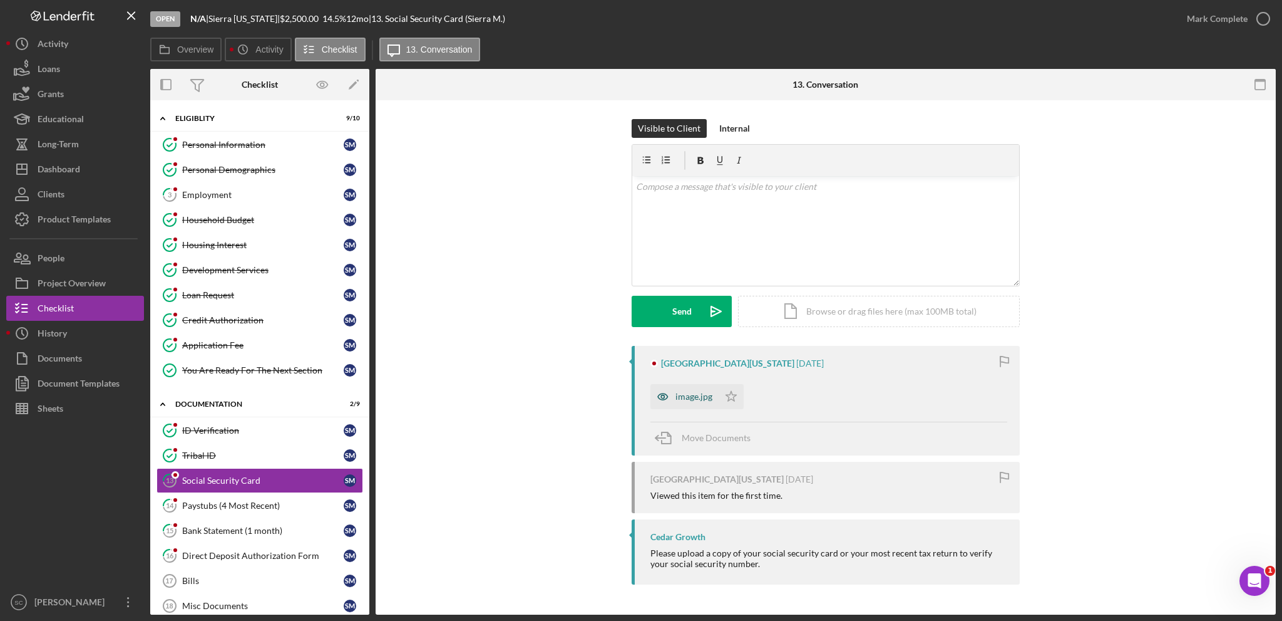
click at [668, 403] on icon "button" at bounding box center [663, 396] width 25 height 25
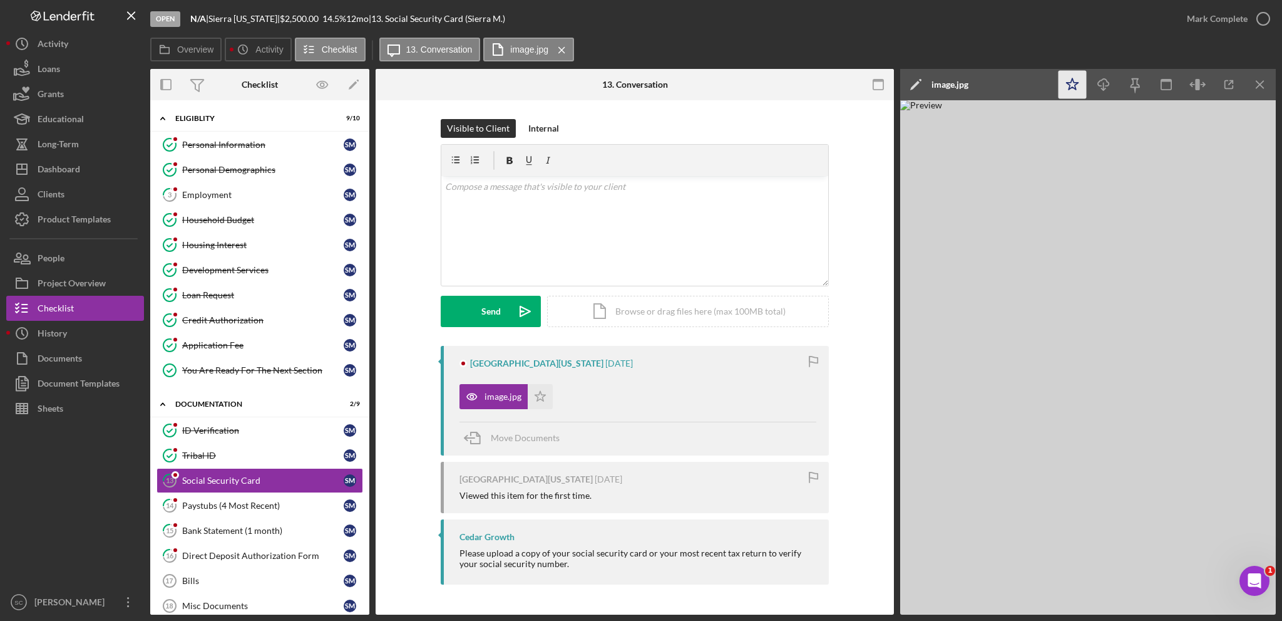
click at [1070, 90] on icon "Icon/Star" at bounding box center [1073, 85] width 28 height 28
click at [1220, 16] on div "Mark Complete" at bounding box center [1217, 18] width 61 height 25
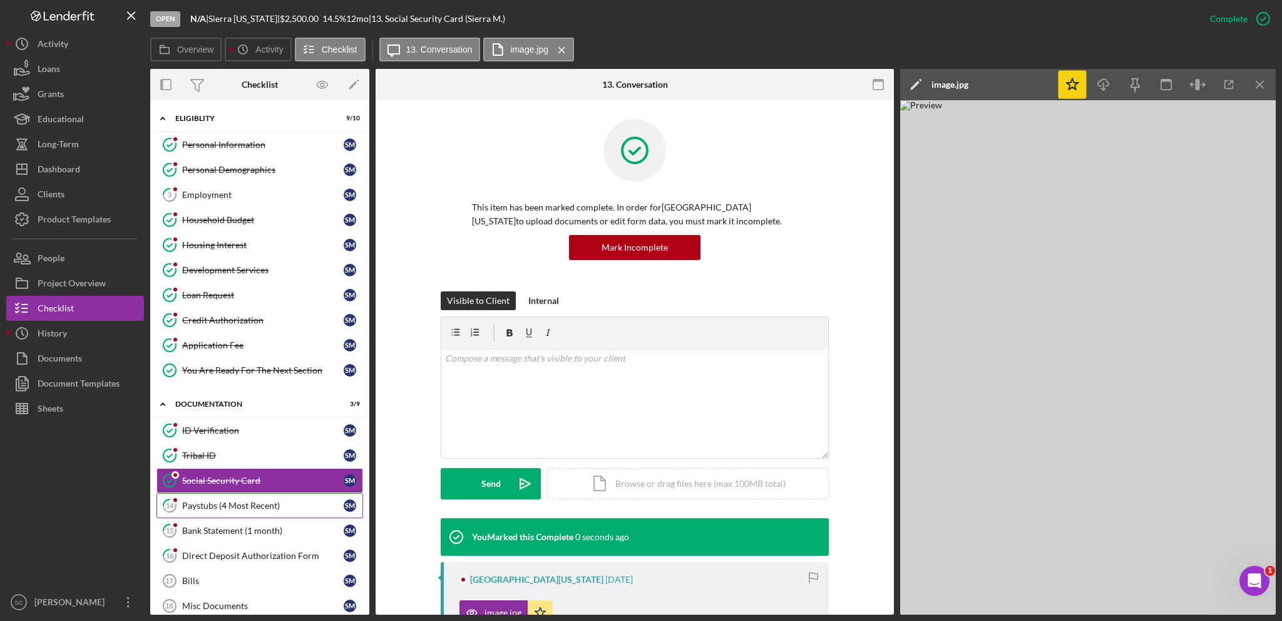
click at [215, 506] on div "Paystubs (4 Most Recent)" at bounding box center [263, 505] width 162 height 10
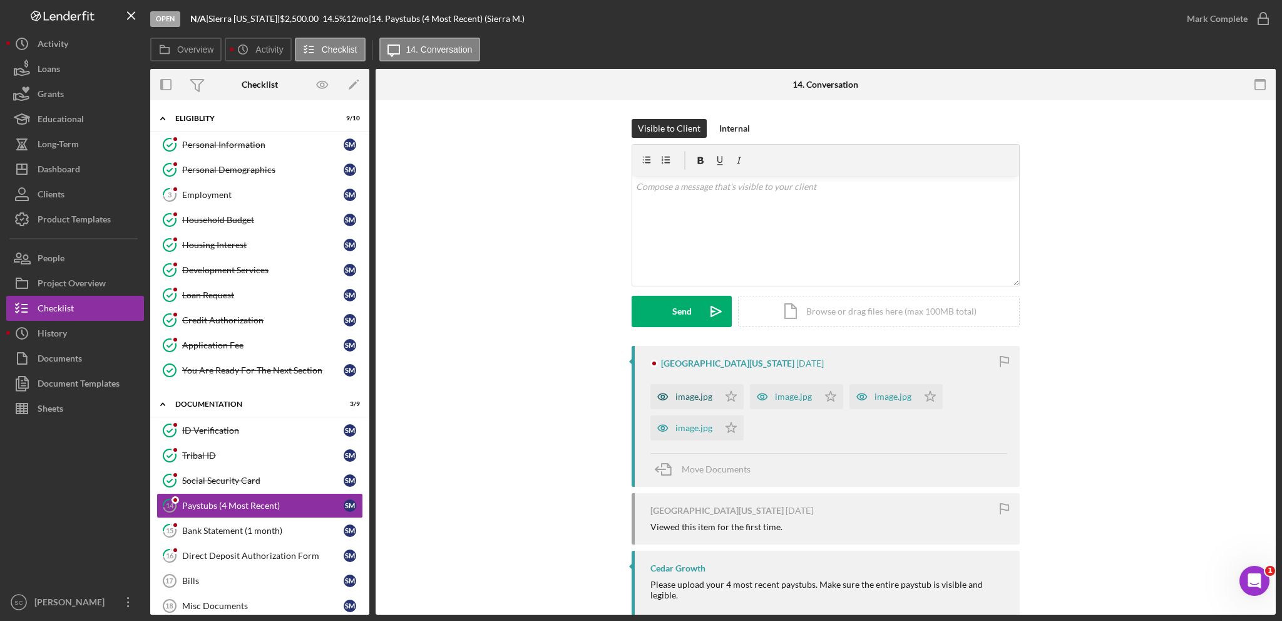
click at [687, 399] on div "image.jpg" at bounding box center [694, 396] width 37 height 10
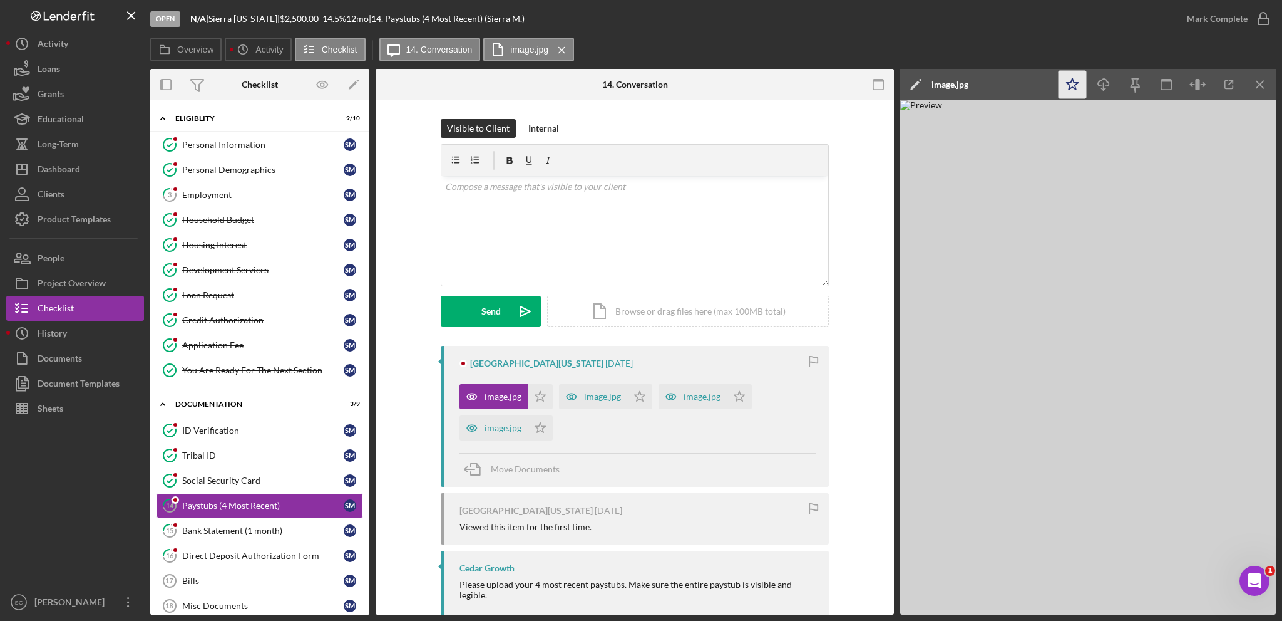
click at [1077, 82] on icon "Icon/Star" at bounding box center [1073, 85] width 28 height 28
click at [586, 400] on div "image.jpg" at bounding box center [602, 396] width 37 height 10
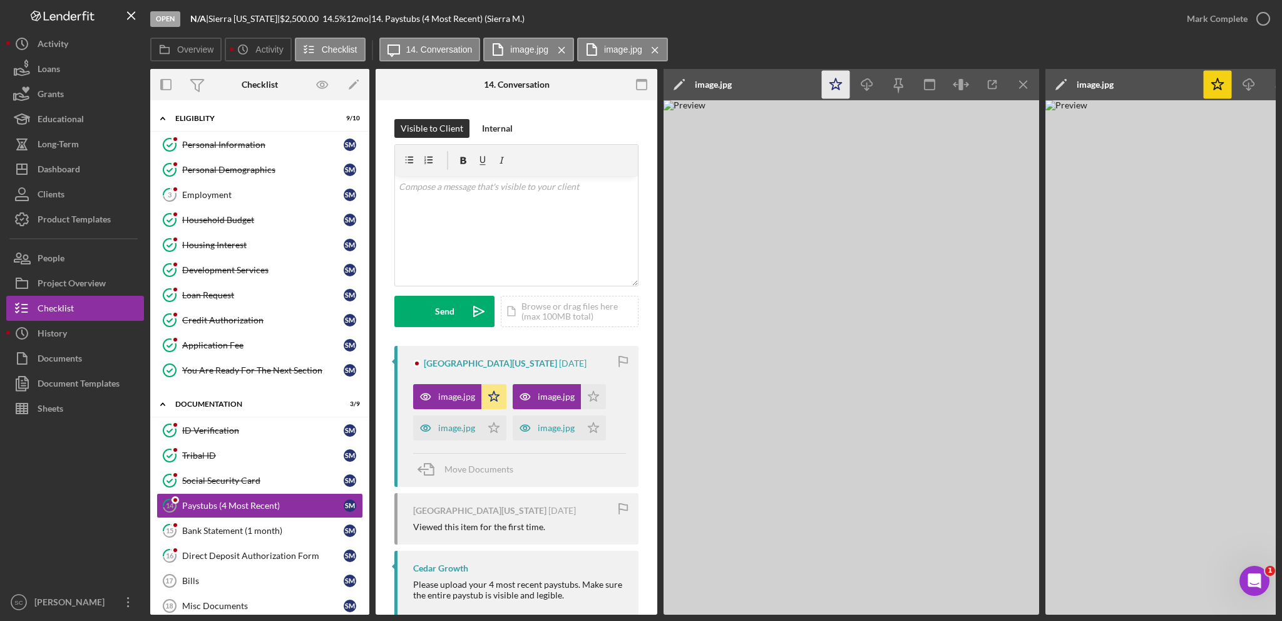
click at [839, 92] on icon "Icon/Star" at bounding box center [836, 85] width 28 height 28
click at [445, 425] on div "image.jpg" at bounding box center [456, 428] width 37 height 10
click at [491, 433] on icon "Icon/Star" at bounding box center [494, 427] width 25 height 25
click at [544, 431] on div "image.jpg" at bounding box center [556, 428] width 37 height 10
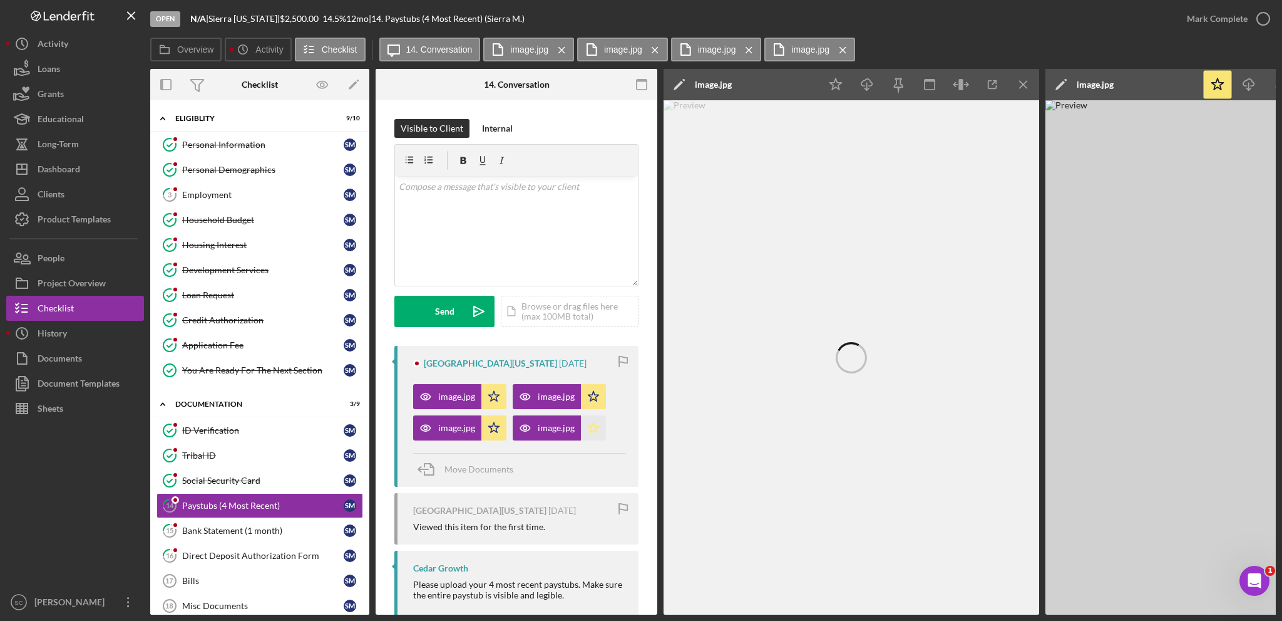
click at [591, 425] on polygon "button" at bounding box center [594, 427] width 11 height 10
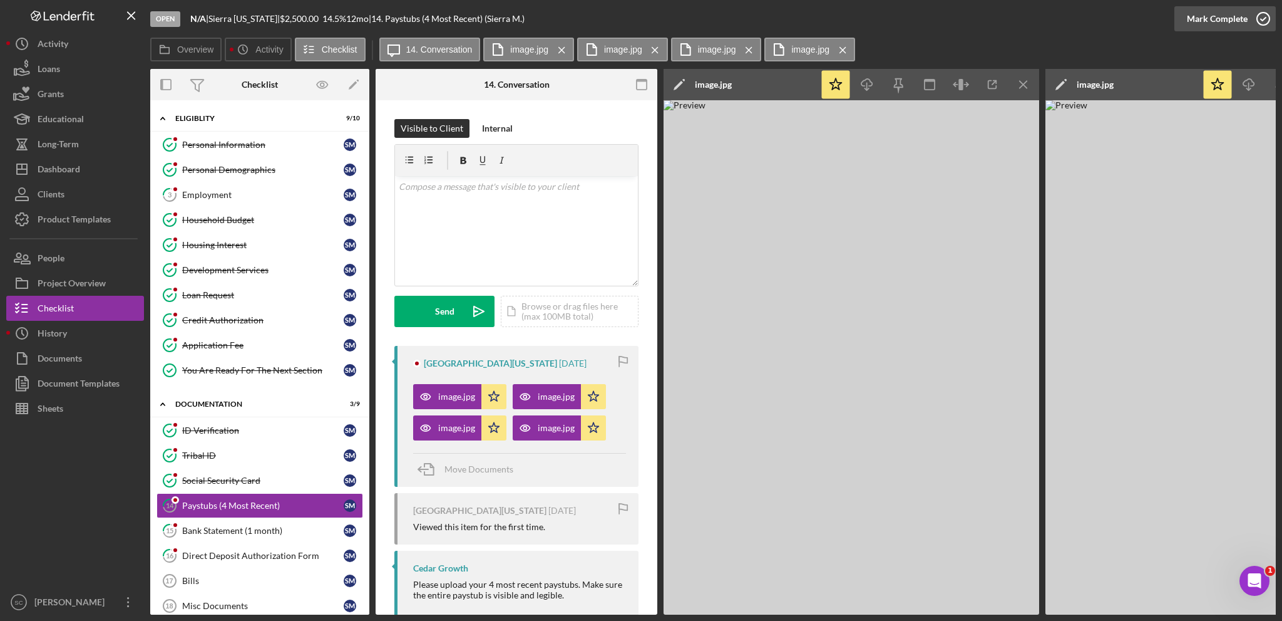
click at [1201, 22] on div "Mark Complete" at bounding box center [1217, 18] width 61 height 25
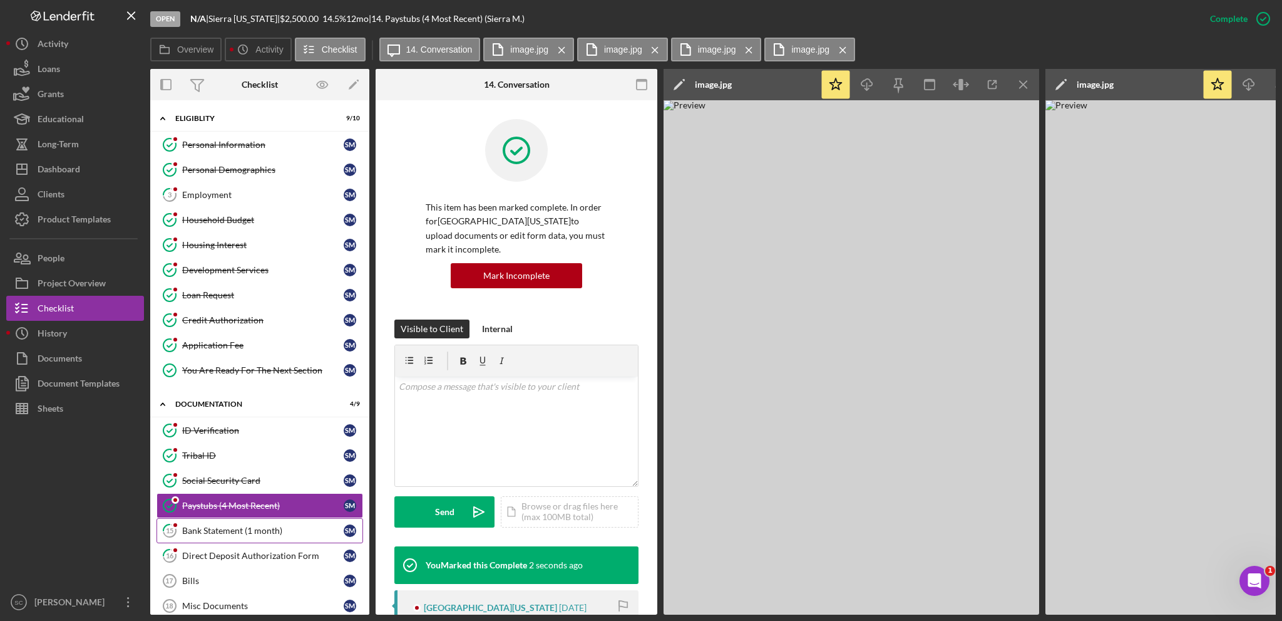
click at [205, 525] on div "Bank Statement (1 month)" at bounding box center [263, 530] width 162 height 10
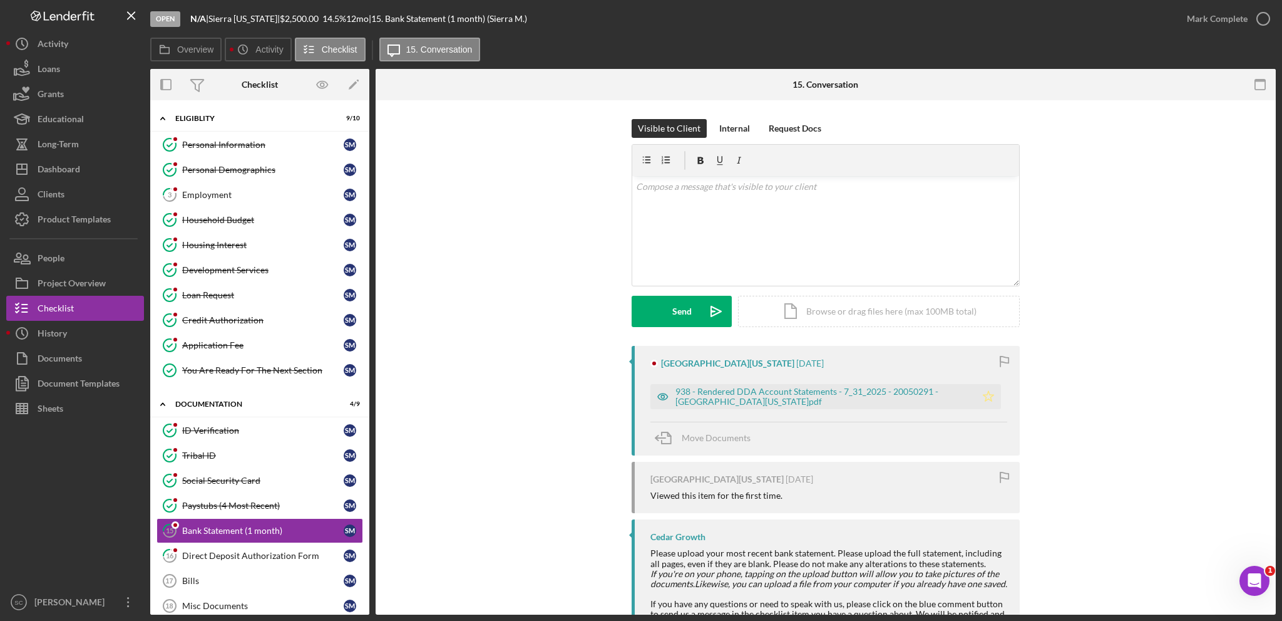
click at [991, 401] on icon "Icon/Star" at bounding box center [988, 396] width 25 height 25
click at [1196, 21] on div "Mark Complete" at bounding box center [1217, 18] width 61 height 25
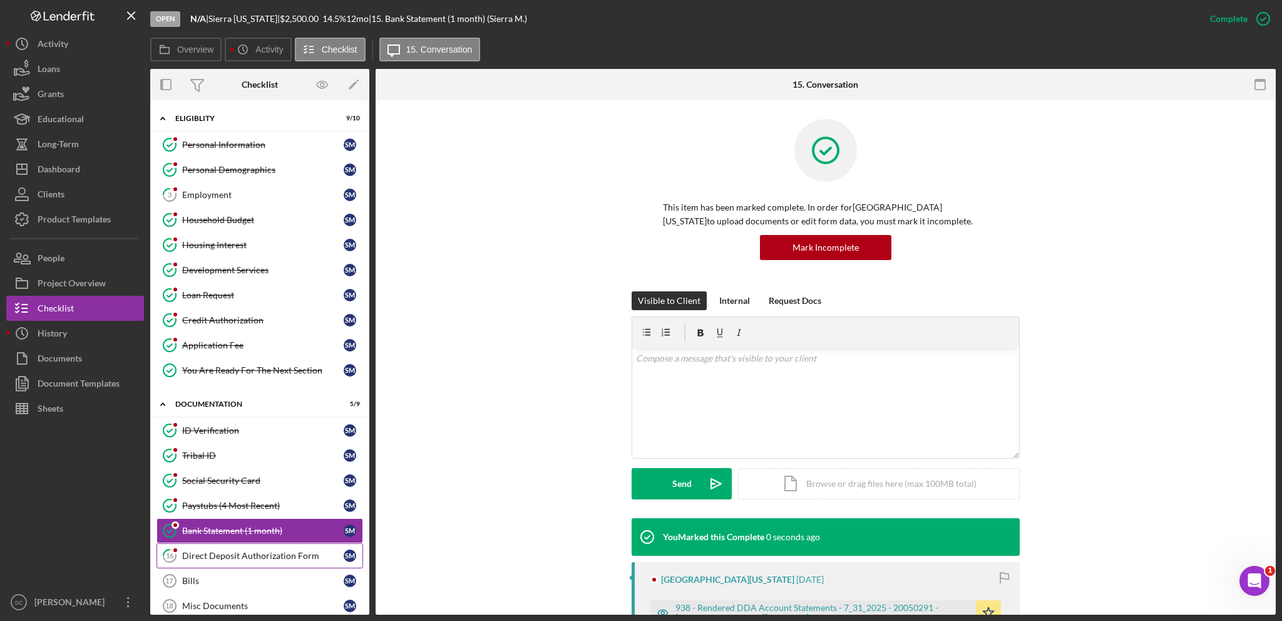
click at [221, 555] on div "Direct Deposit Authorization Form" at bounding box center [263, 555] width 162 height 10
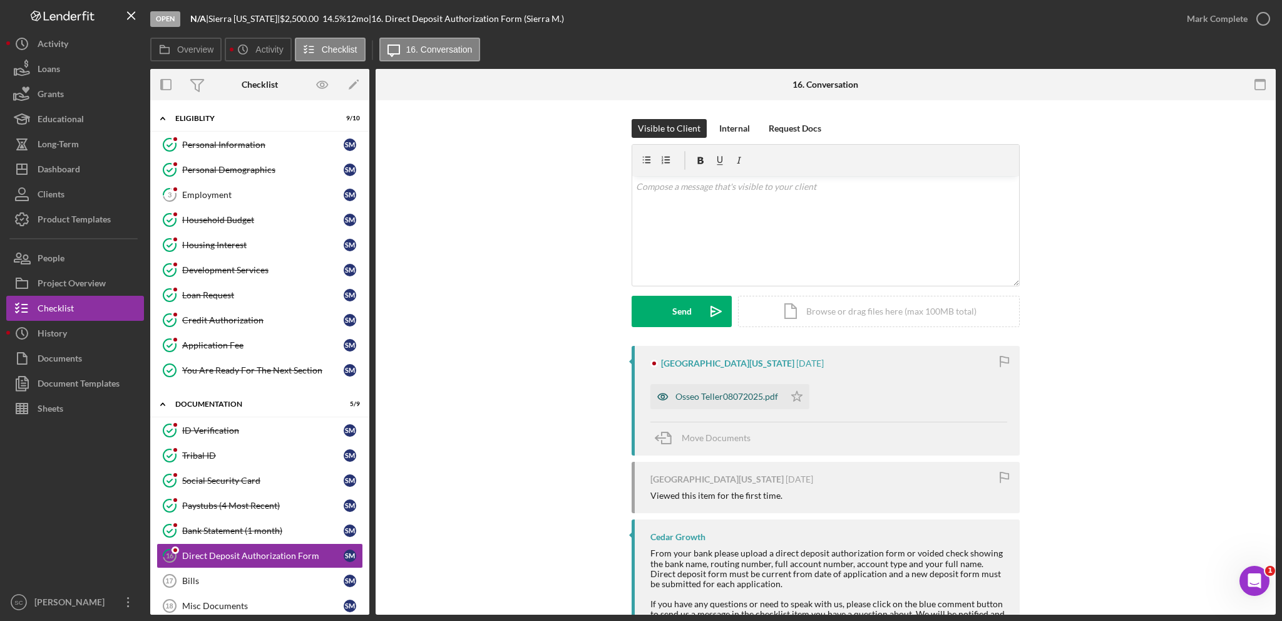
click at [706, 394] on div "Osseo Teller08072025.pdf" at bounding box center [727, 396] width 103 height 10
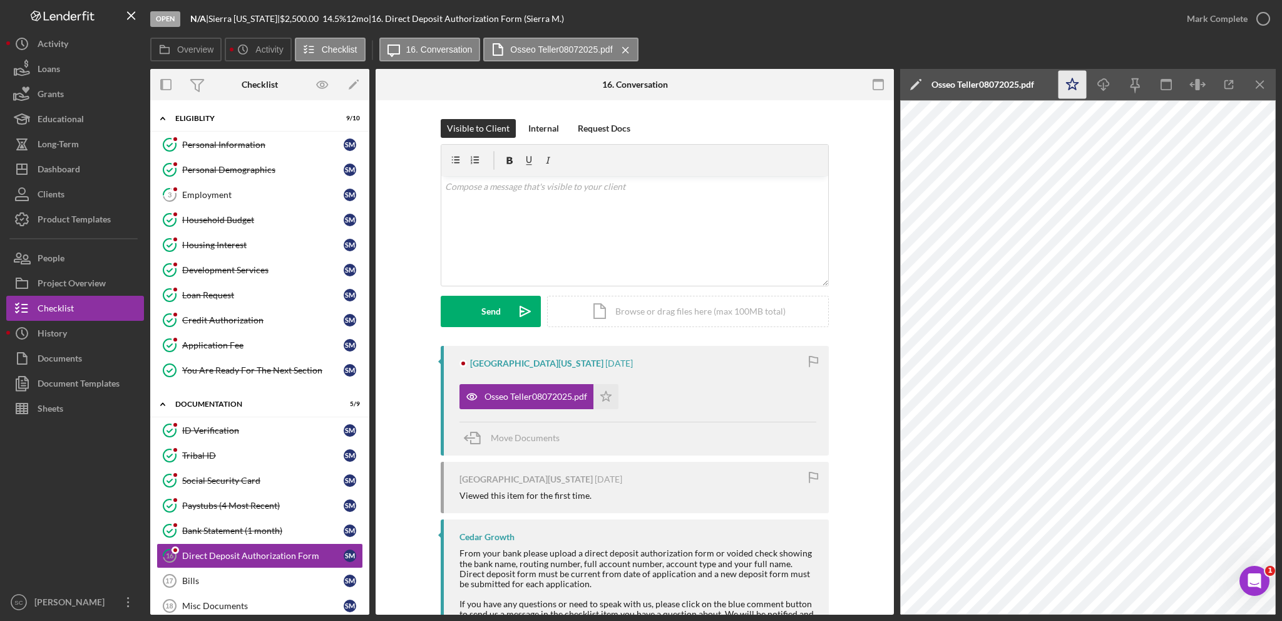
click at [1070, 86] on polygon "button" at bounding box center [1073, 83] width 12 height 11
click at [1220, 22] on div "Mark Complete" at bounding box center [1217, 18] width 61 height 25
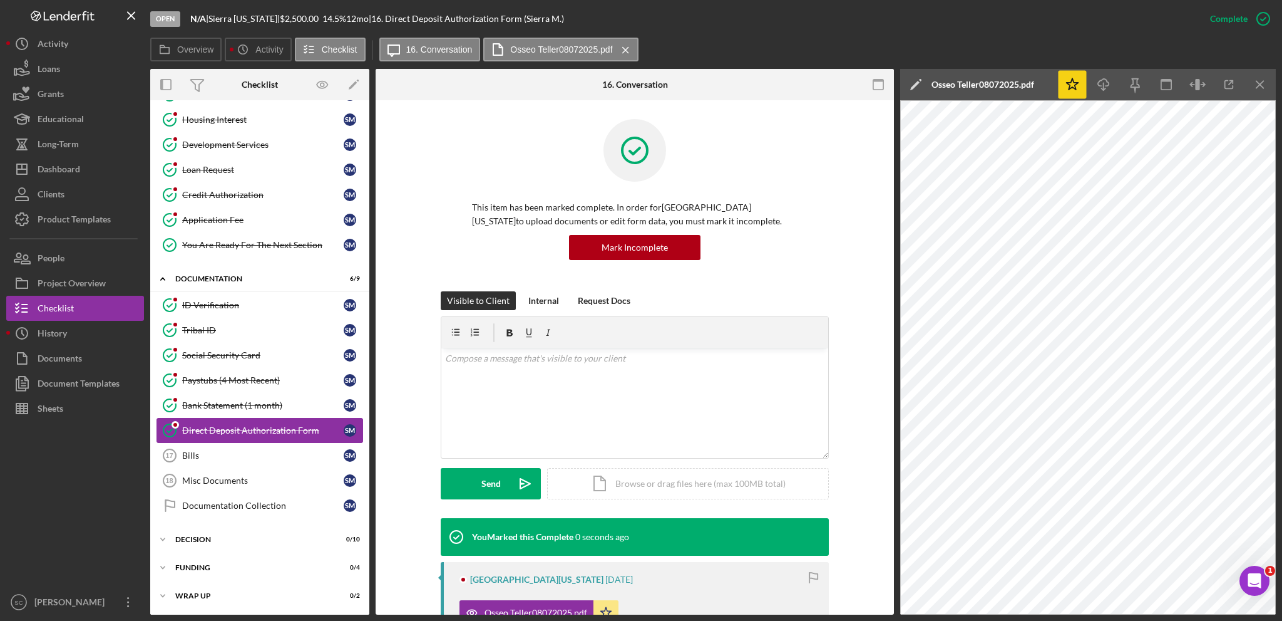
scroll to position [148, 0]
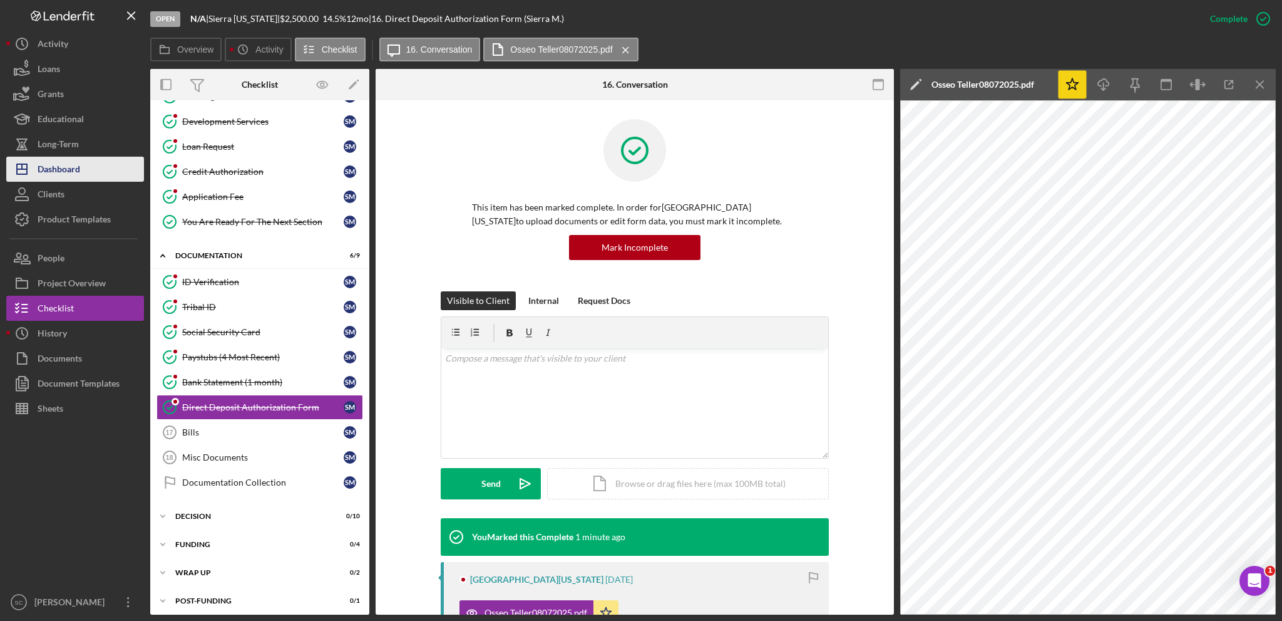
click at [70, 171] on div "Dashboard" at bounding box center [59, 171] width 43 height 28
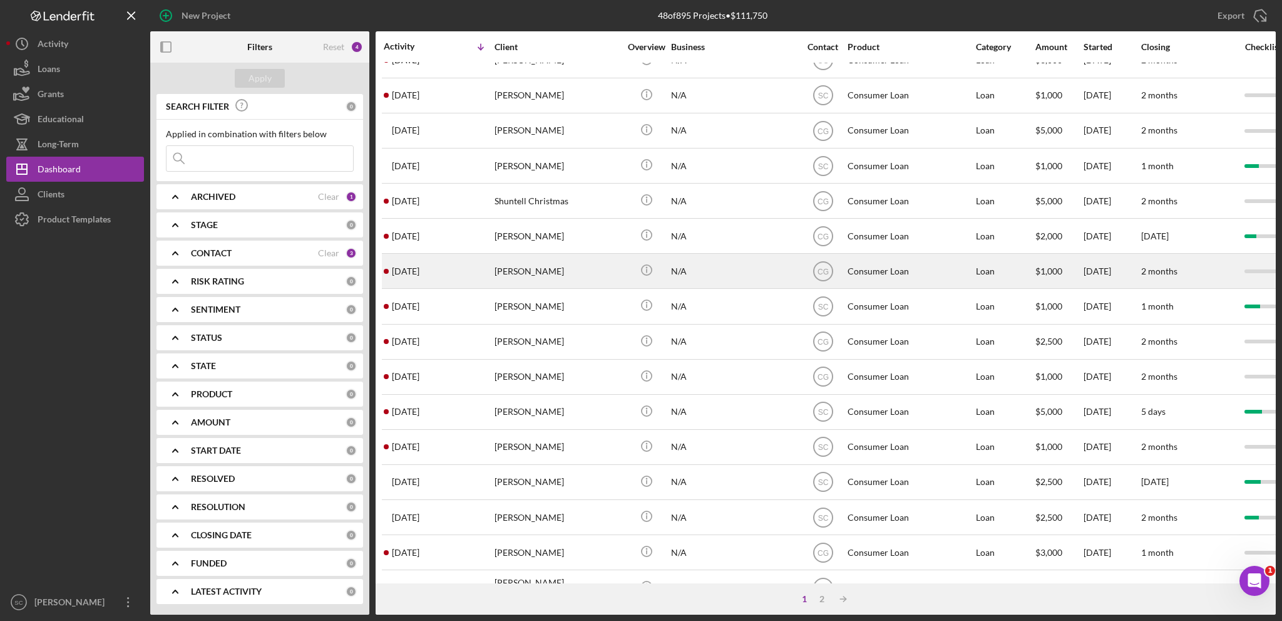
scroll to position [188, 0]
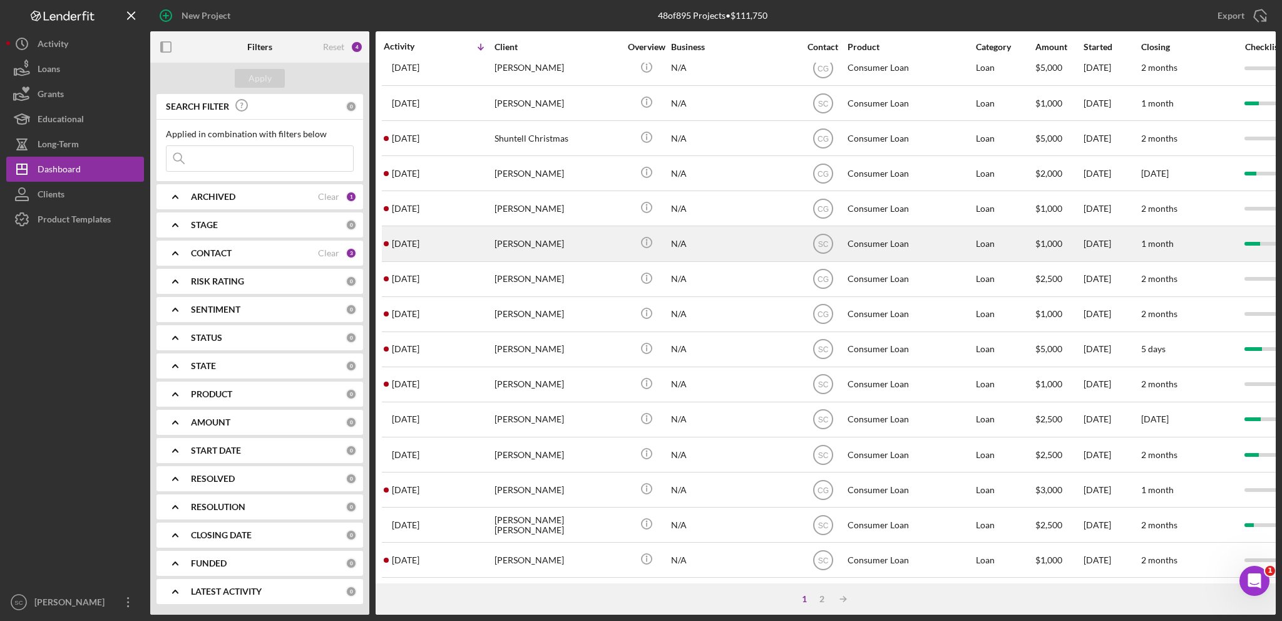
click at [586, 242] on div "[PERSON_NAME]" at bounding box center [557, 243] width 125 height 33
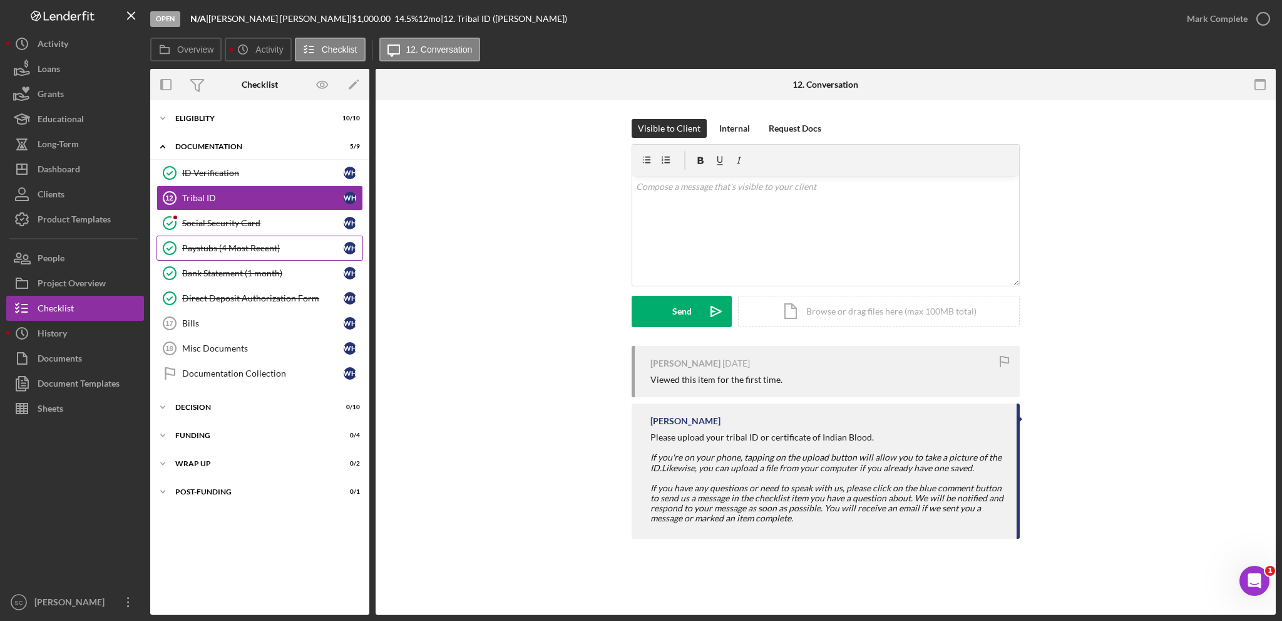
click at [207, 247] on div "Paystubs (4 Most Recent)" at bounding box center [263, 248] width 162 height 10
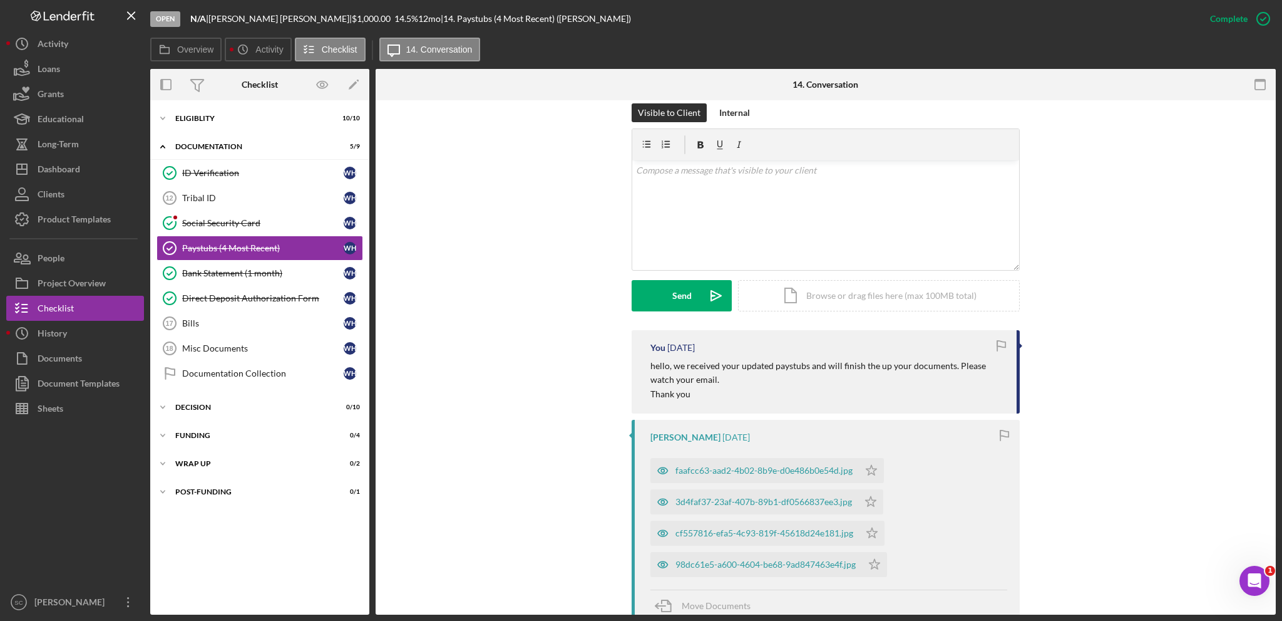
scroll to position [438, 0]
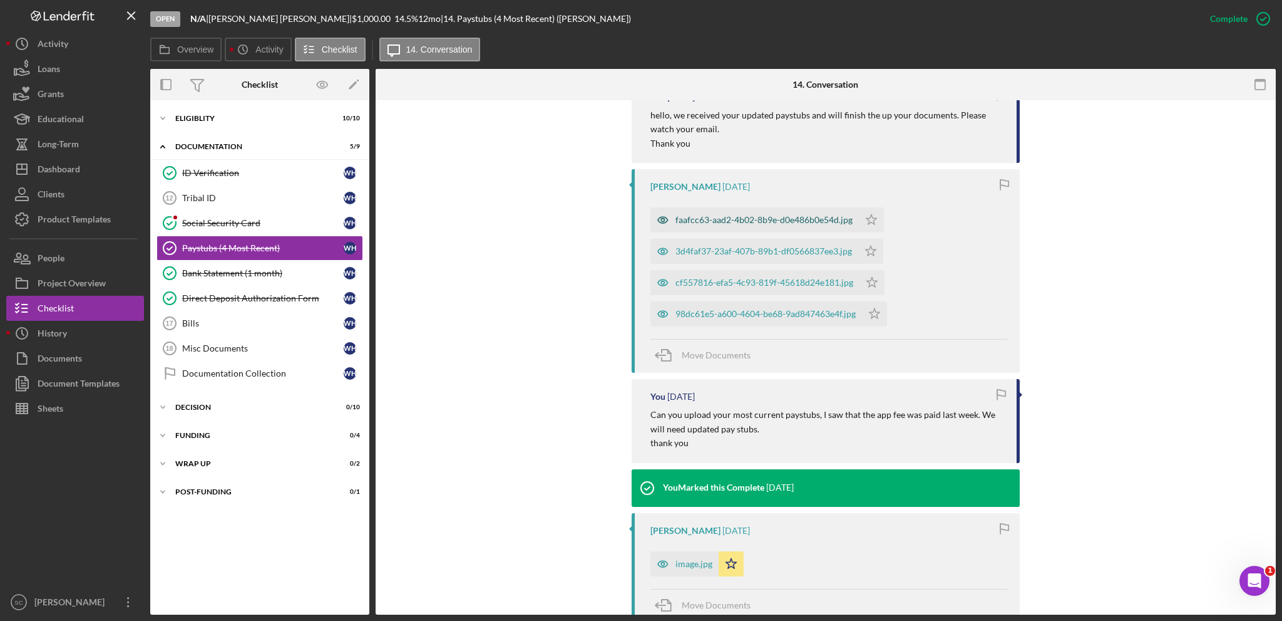
click at [702, 224] on div "faafcc63-aad2-4b02-8b9e-d0e486b0e54d.jpg" at bounding box center [764, 220] width 177 height 10
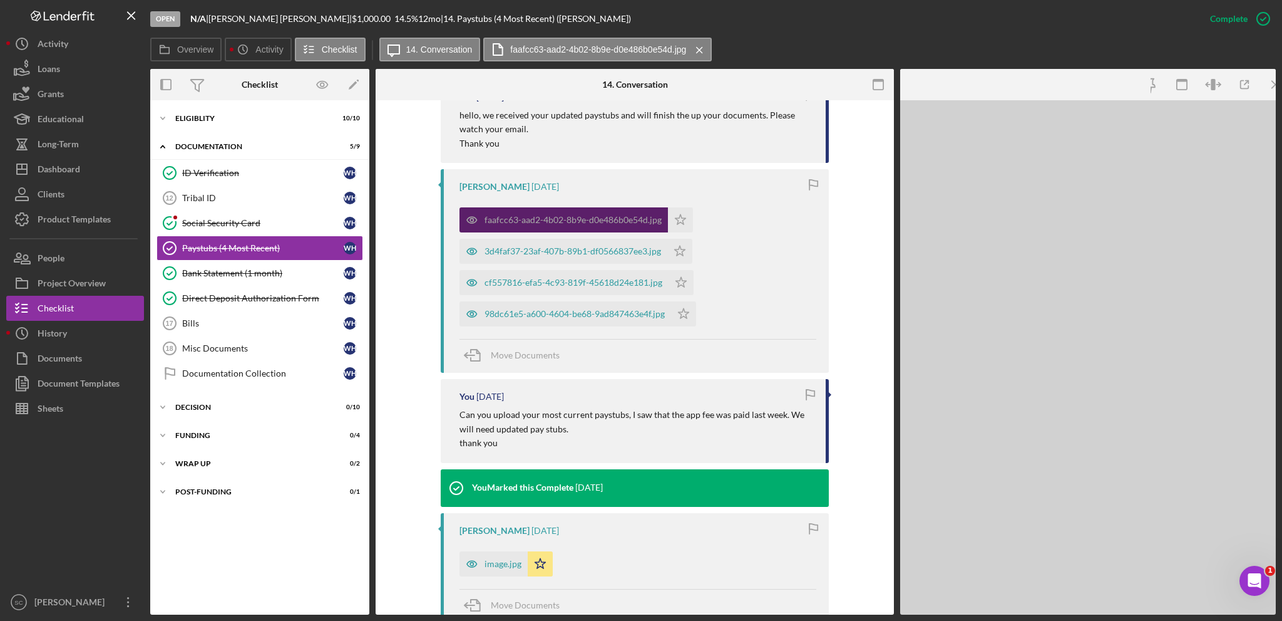
click at [702, 224] on div "faafcc63-aad2-4b02-8b9e-d0e486b0e54d.jpg Icon/Star 3d4faf37-23af-407b-89b1-df05…" at bounding box center [638, 263] width 357 height 125
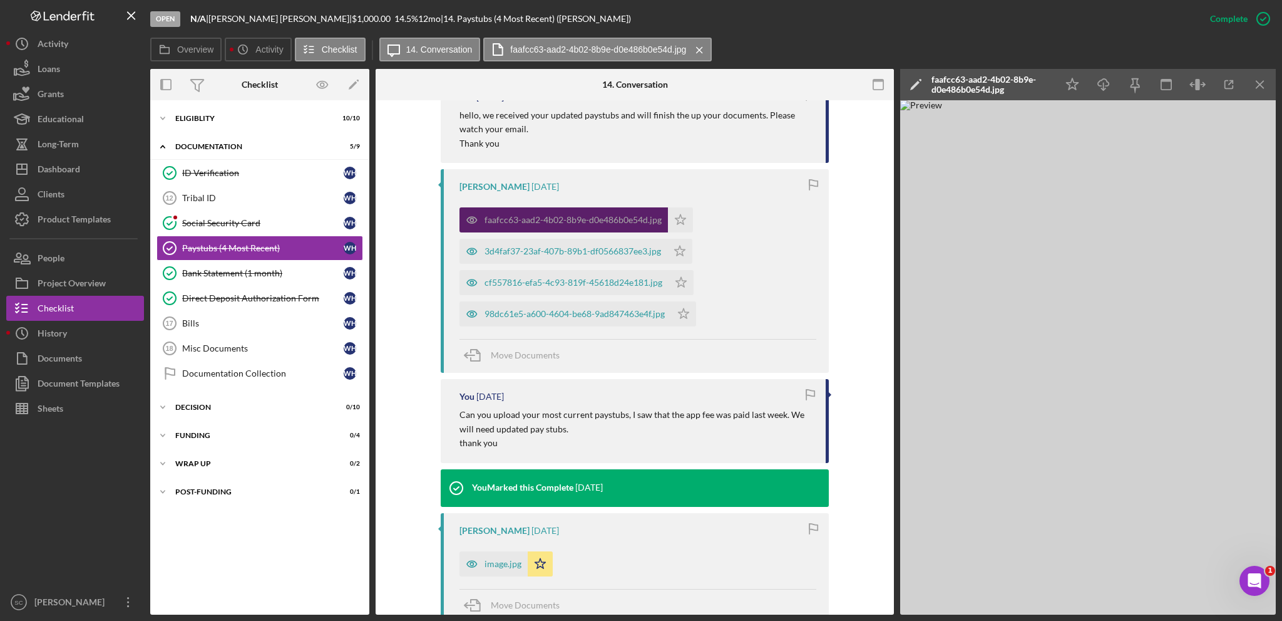
click at [502, 212] on div "faafcc63-aad2-4b02-8b9e-d0e486b0e54d.jpg" at bounding box center [564, 219] width 209 height 25
click at [1112, 85] on icon "Icon/Download" at bounding box center [1104, 85] width 28 height 28
click at [683, 225] on icon "Icon/Star" at bounding box center [680, 219] width 25 height 25
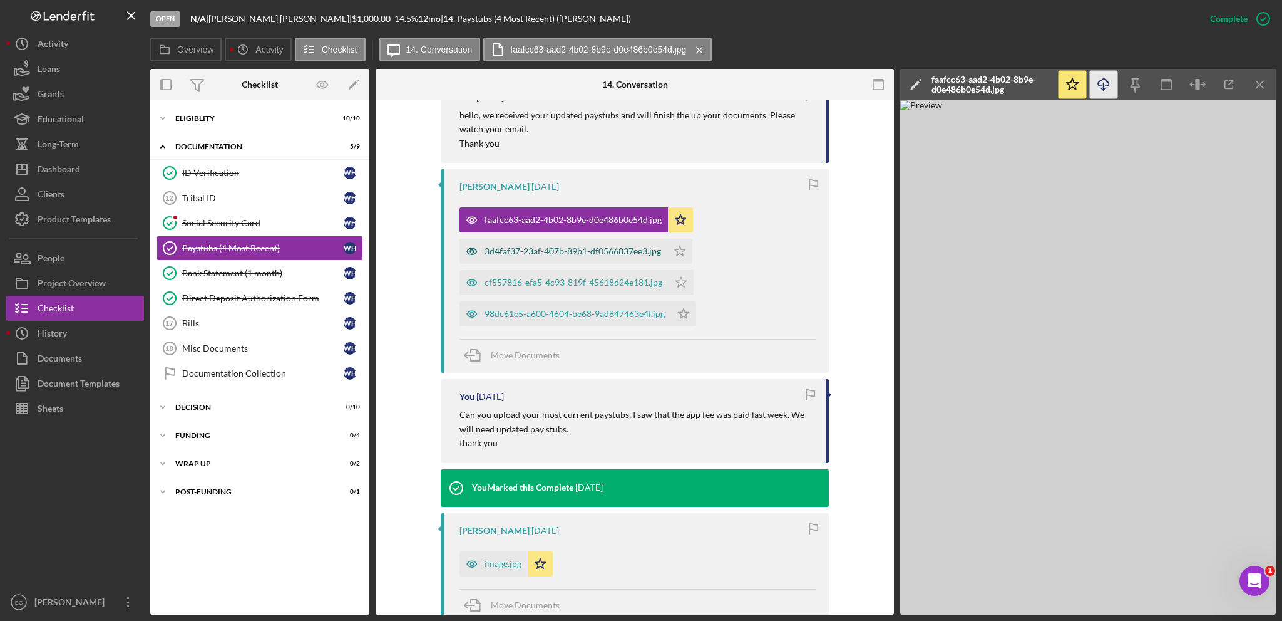
click at [530, 257] on div "3d4faf37-23af-407b-89b1-df0566837ee3.jpg" at bounding box center [564, 251] width 208 height 25
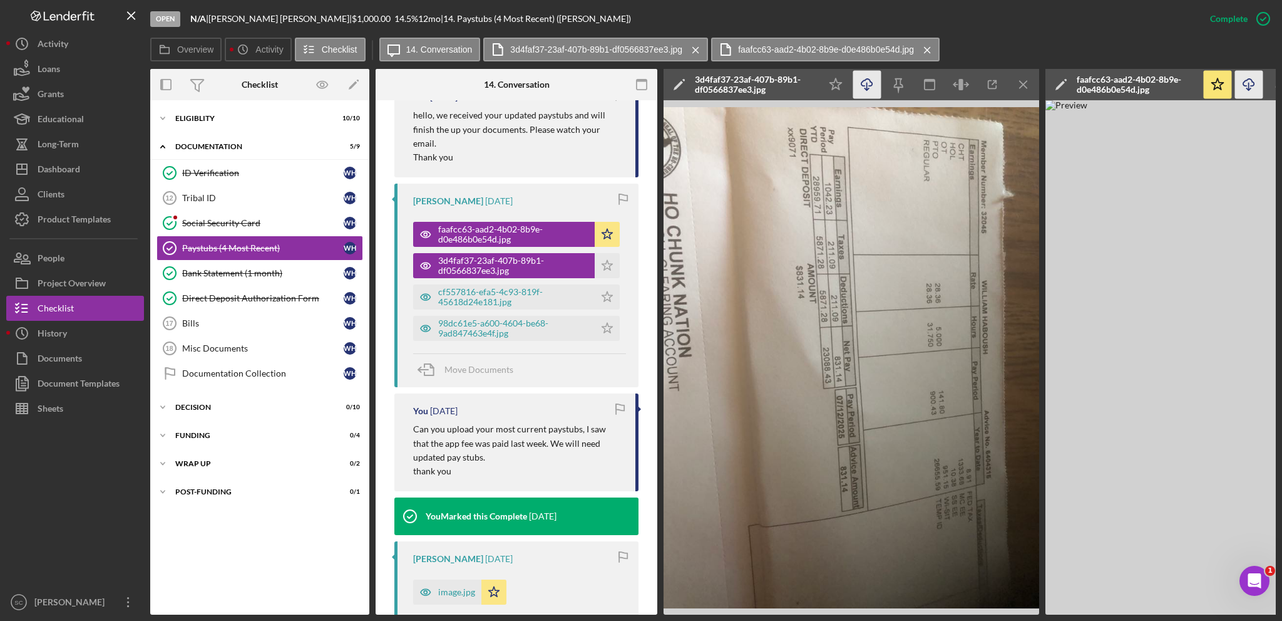
click at [870, 85] on icon "Icon/Download" at bounding box center [868, 85] width 28 height 28
